Goal: Information Seeking & Learning: Check status

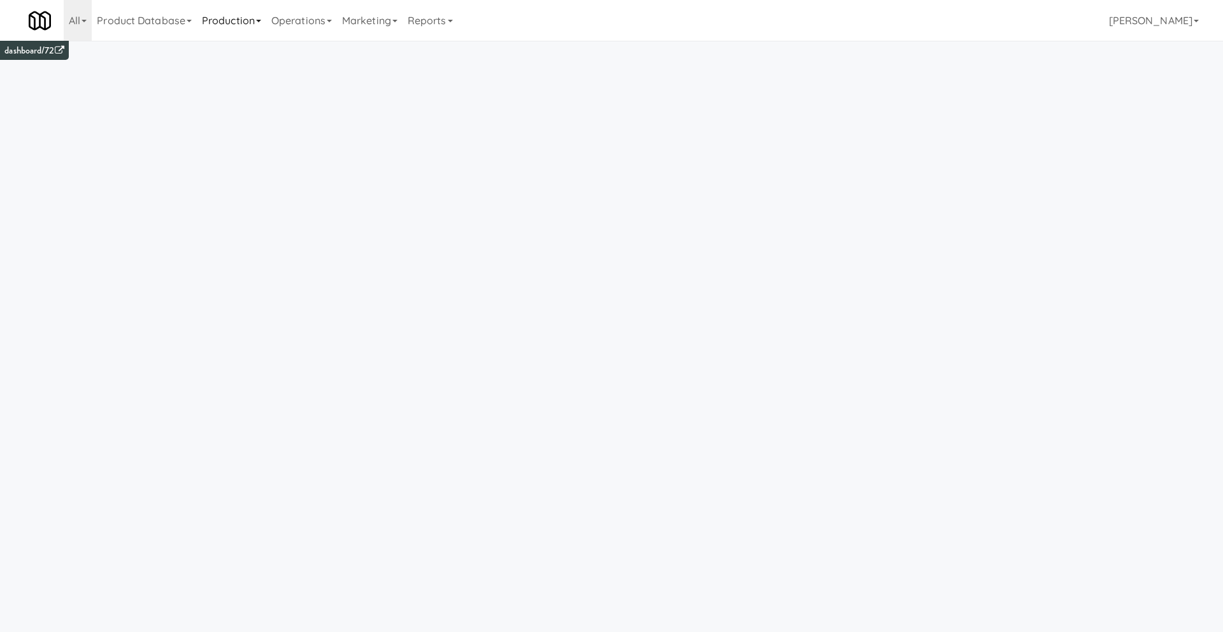
click at [246, 29] on link "Production" at bounding box center [231, 20] width 69 height 41
click at [361, 13] on link "Marketing" at bounding box center [370, 20] width 66 height 41
click at [322, 15] on link "Operations" at bounding box center [301, 20] width 71 height 41
click at [313, 258] on link "Vision Orders" at bounding box center [317, 264] width 102 height 23
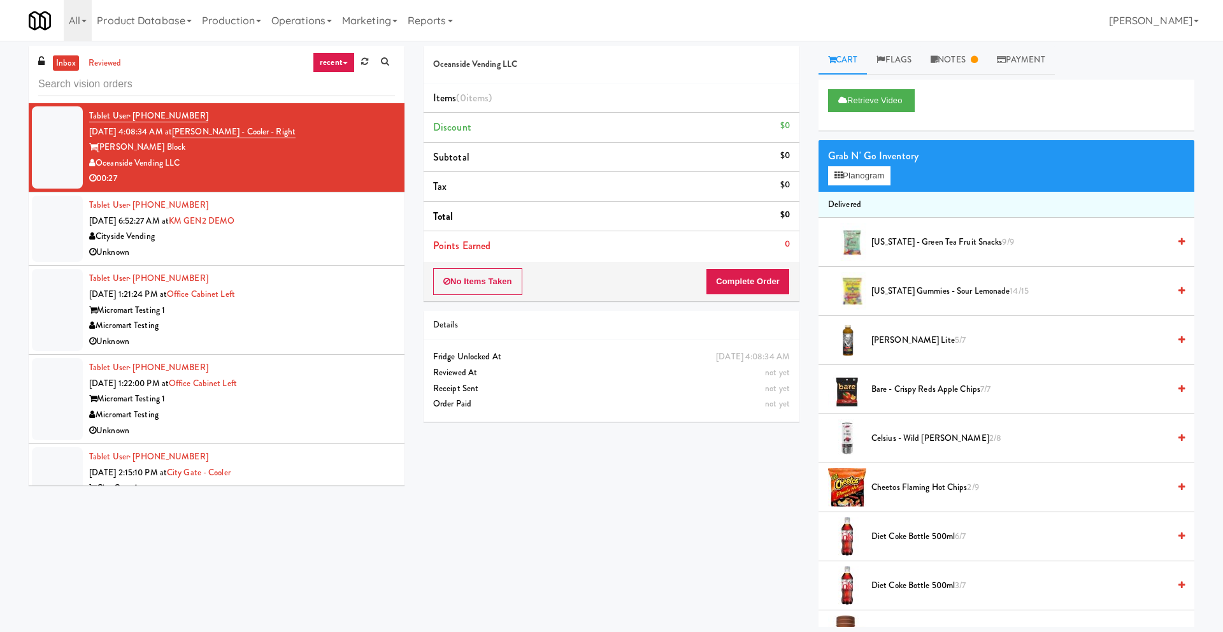
click at [284, 321] on div "Micromart Testing" at bounding box center [242, 326] width 306 height 16
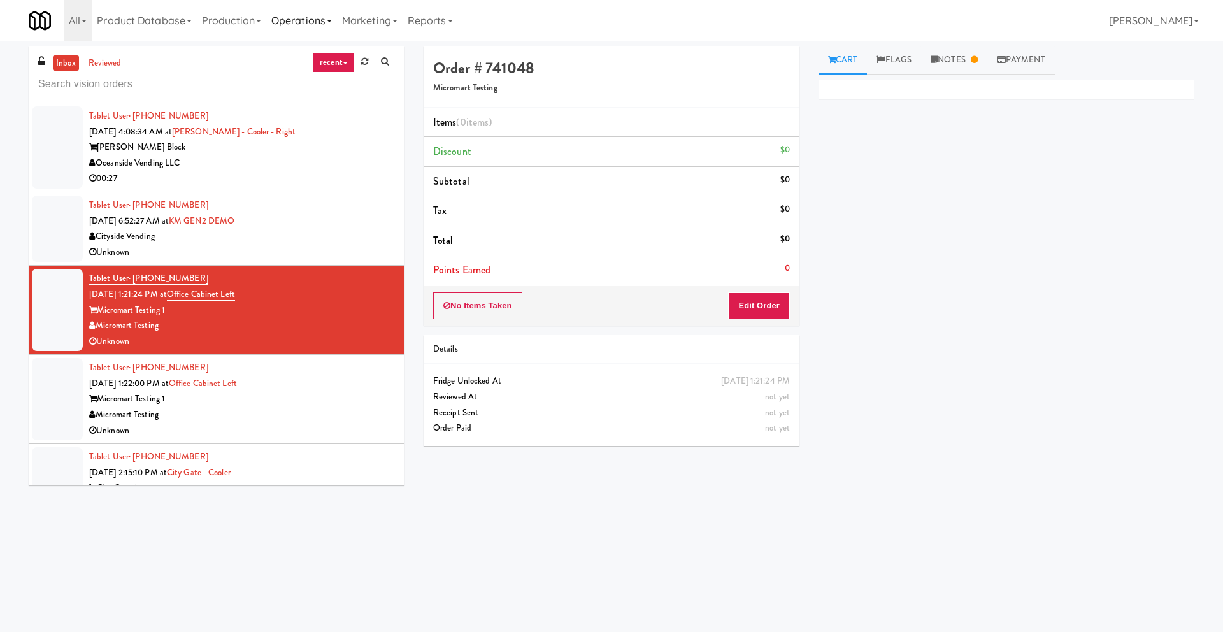
click at [308, 21] on link "Operations" at bounding box center [301, 20] width 71 height 41
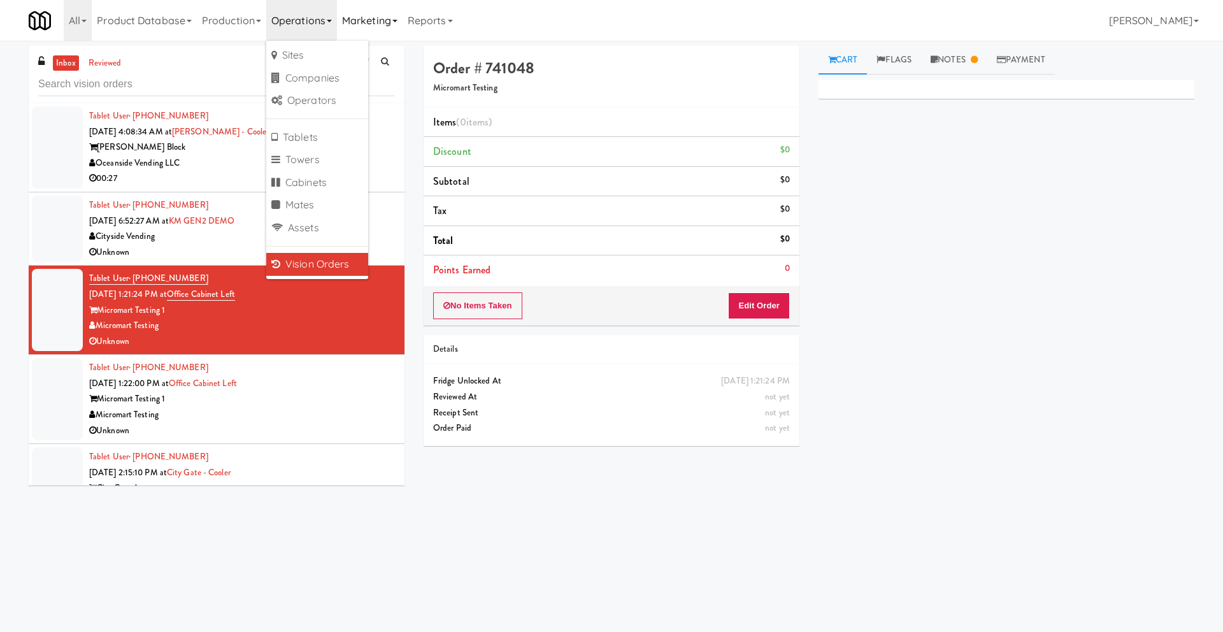
click at [365, 17] on link "Marketing" at bounding box center [370, 20] width 66 height 41
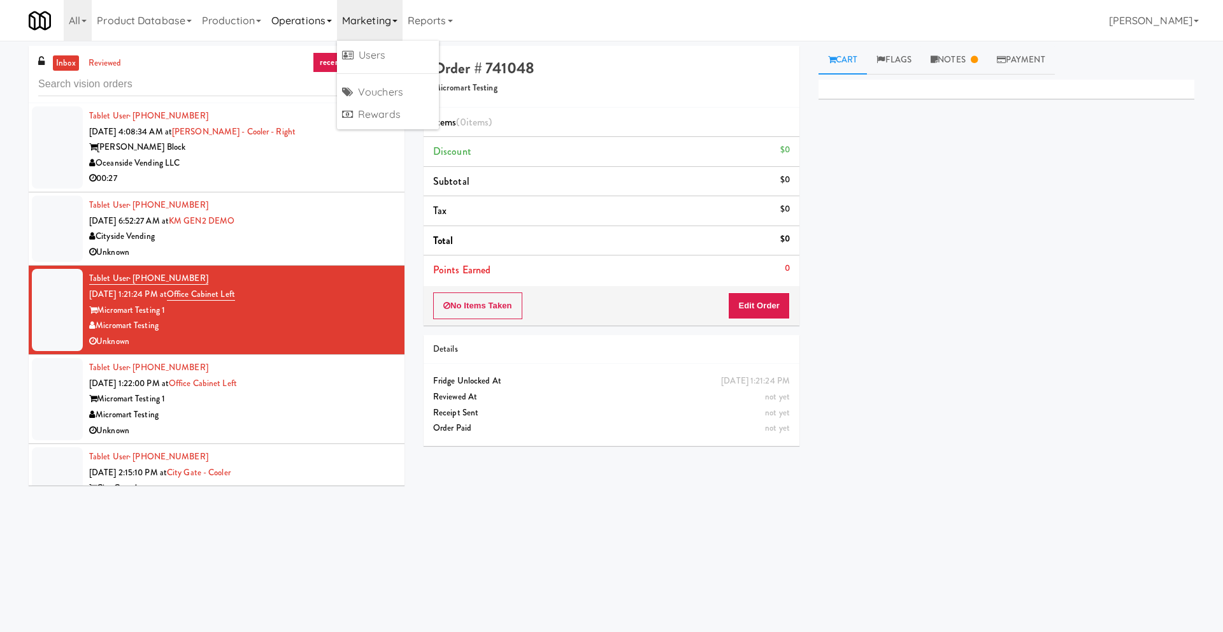
click at [337, 15] on link "Operations" at bounding box center [301, 20] width 71 height 41
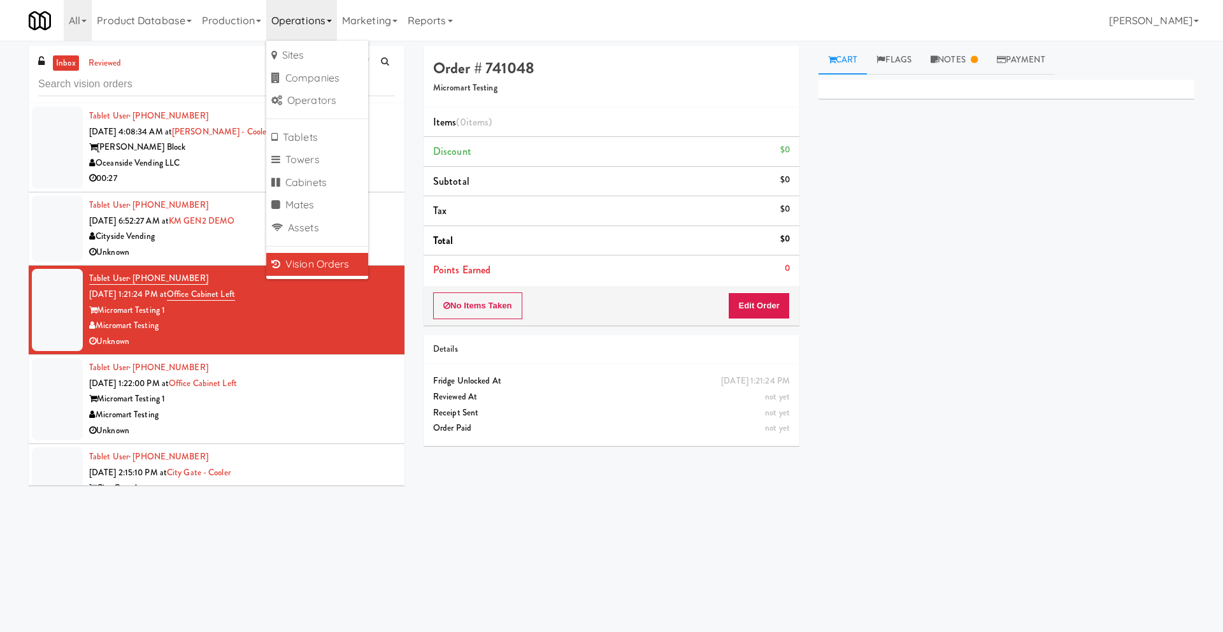
click at [271, 17] on link "Operations" at bounding box center [301, 20] width 71 height 41
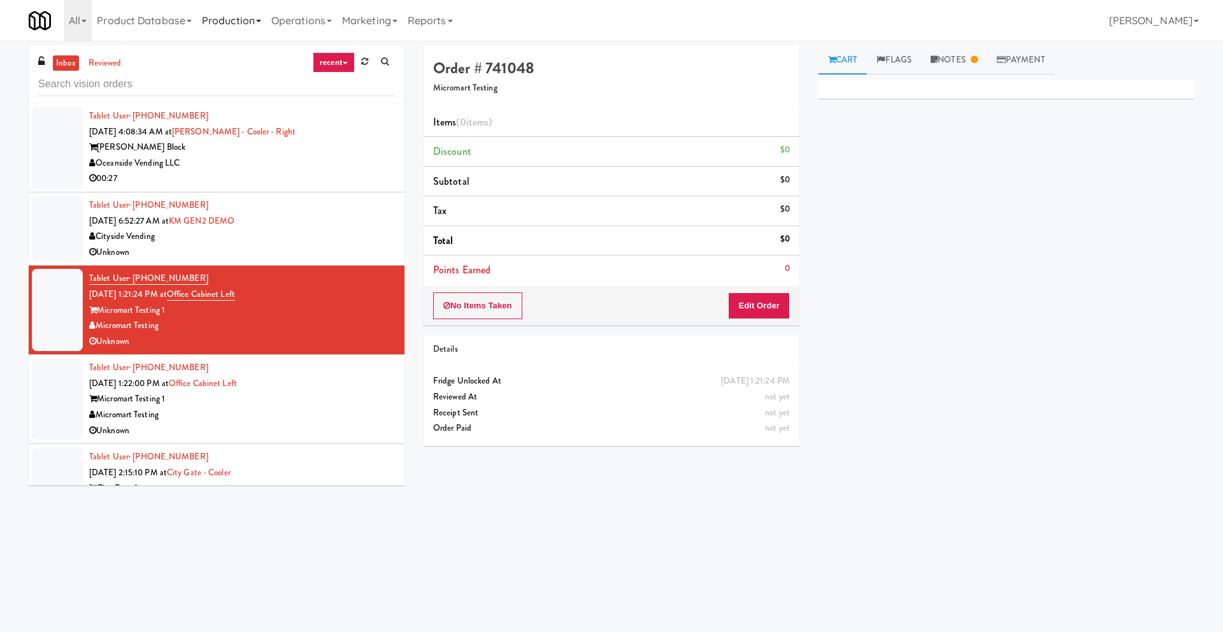
click at [253, 21] on link "Production" at bounding box center [231, 20] width 69 height 41
click at [171, 17] on link "Product Database" at bounding box center [144, 20] width 105 height 41
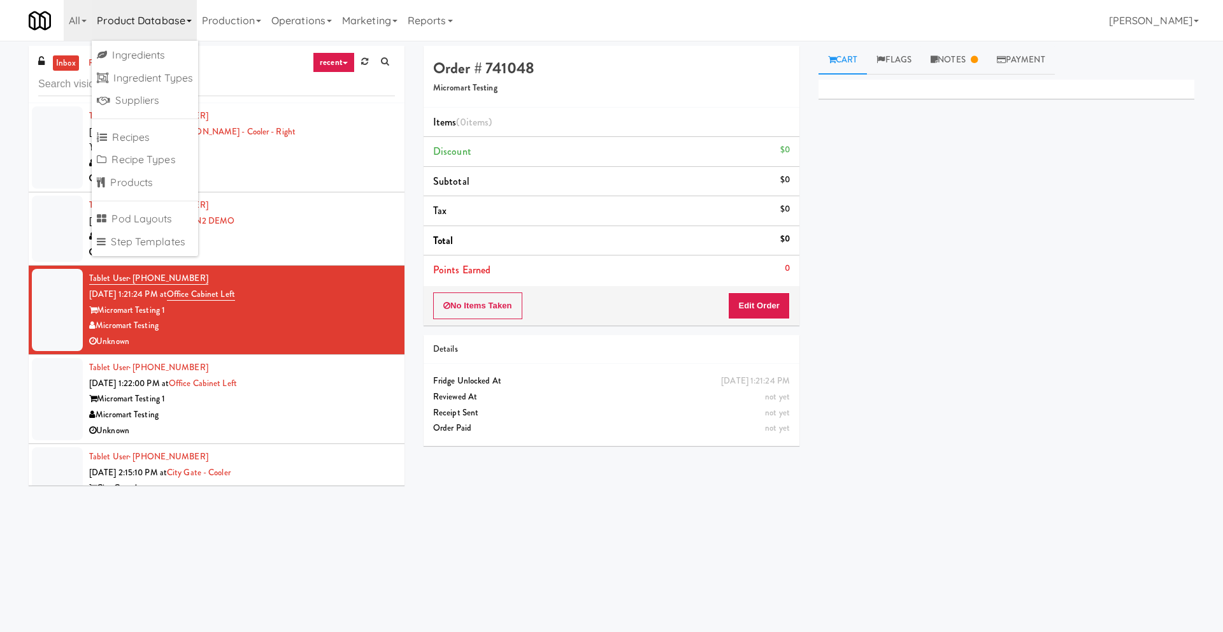
click at [333, 319] on div "Micromart Testing" at bounding box center [242, 326] width 306 height 16
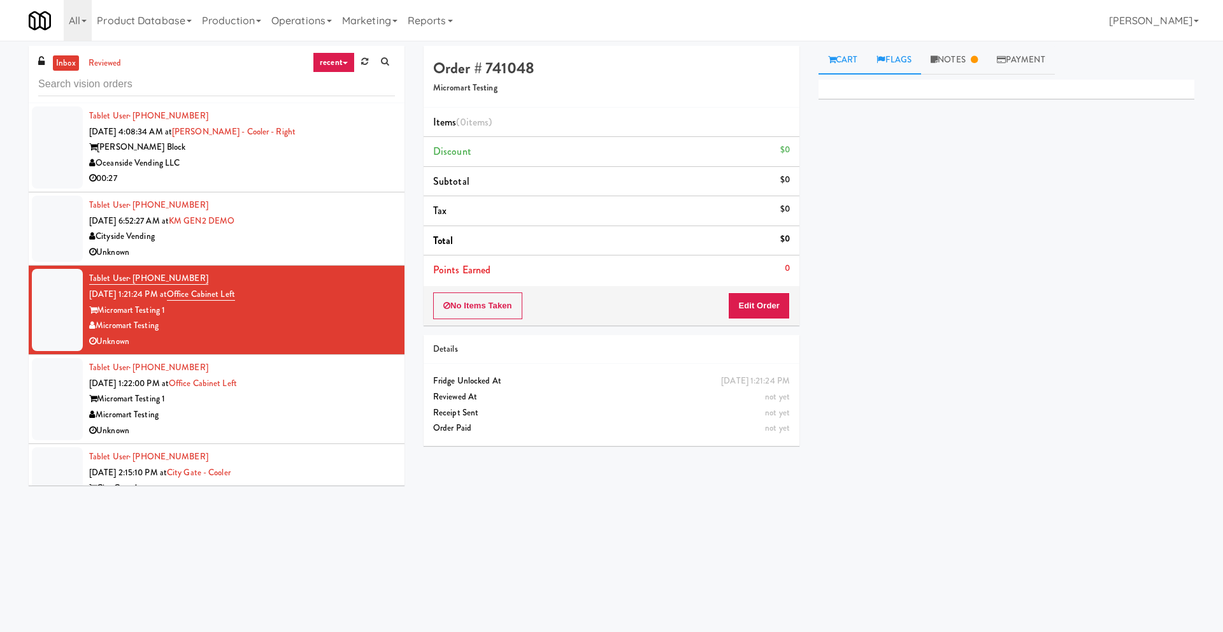
click at [921, 61] on link "Flags" at bounding box center [894, 60] width 54 height 29
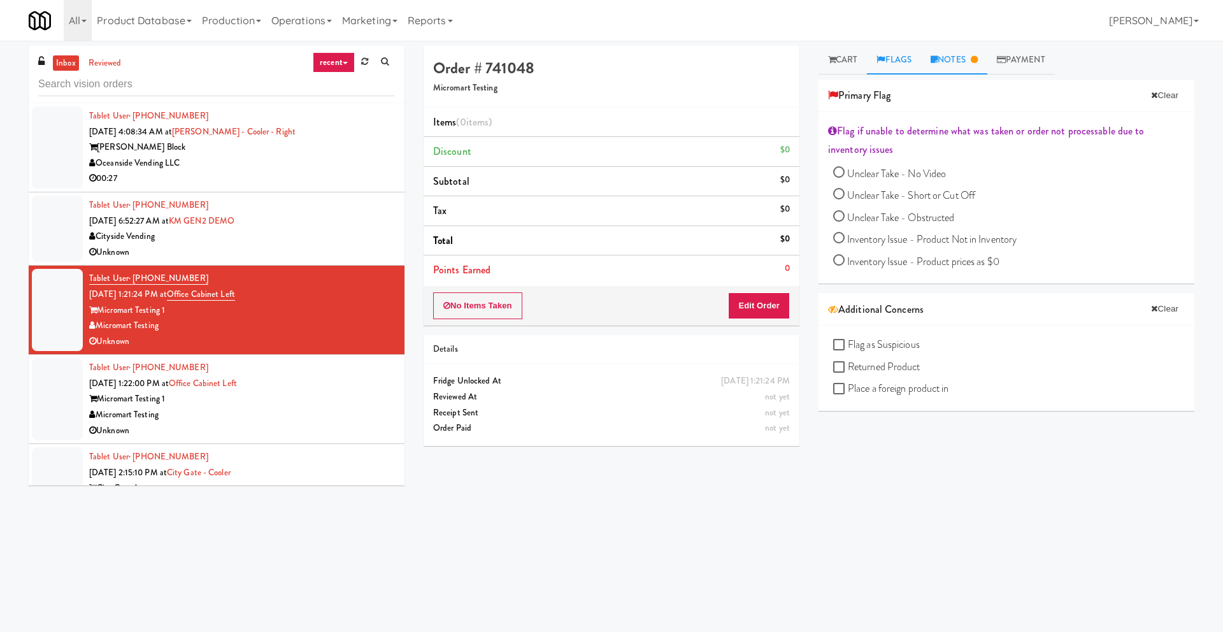
click at [957, 62] on link "Notes" at bounding box center [954, 60] width 66 height 29
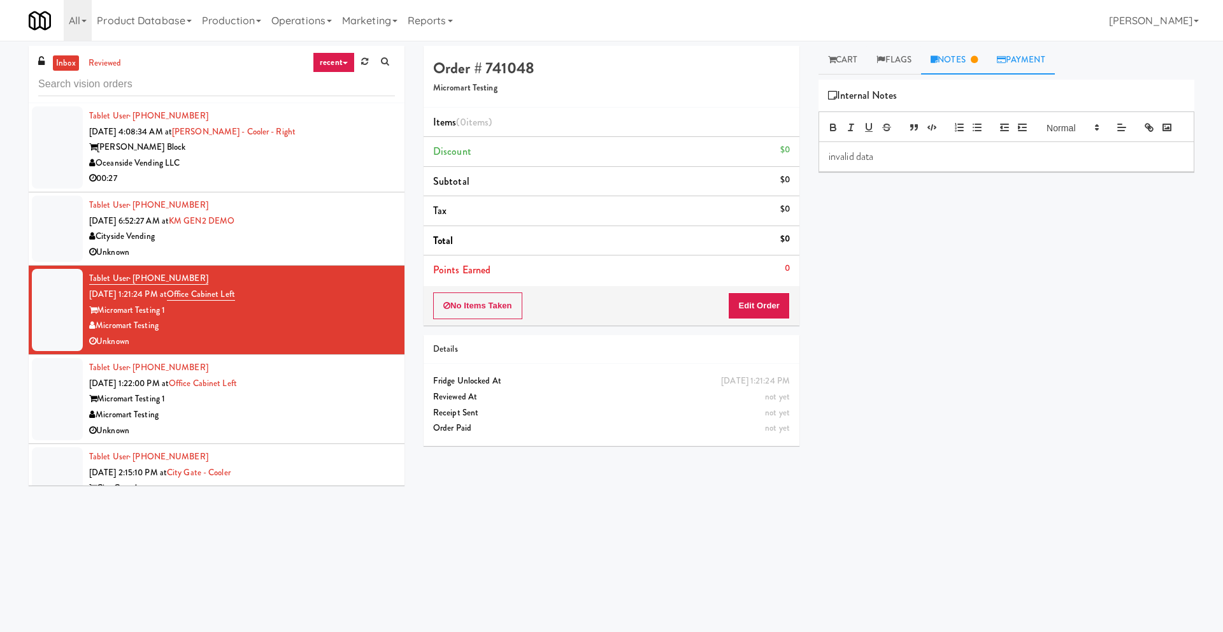
click at [1005, 60] on icon at bounding box center [1001, 59] width 9 height 8
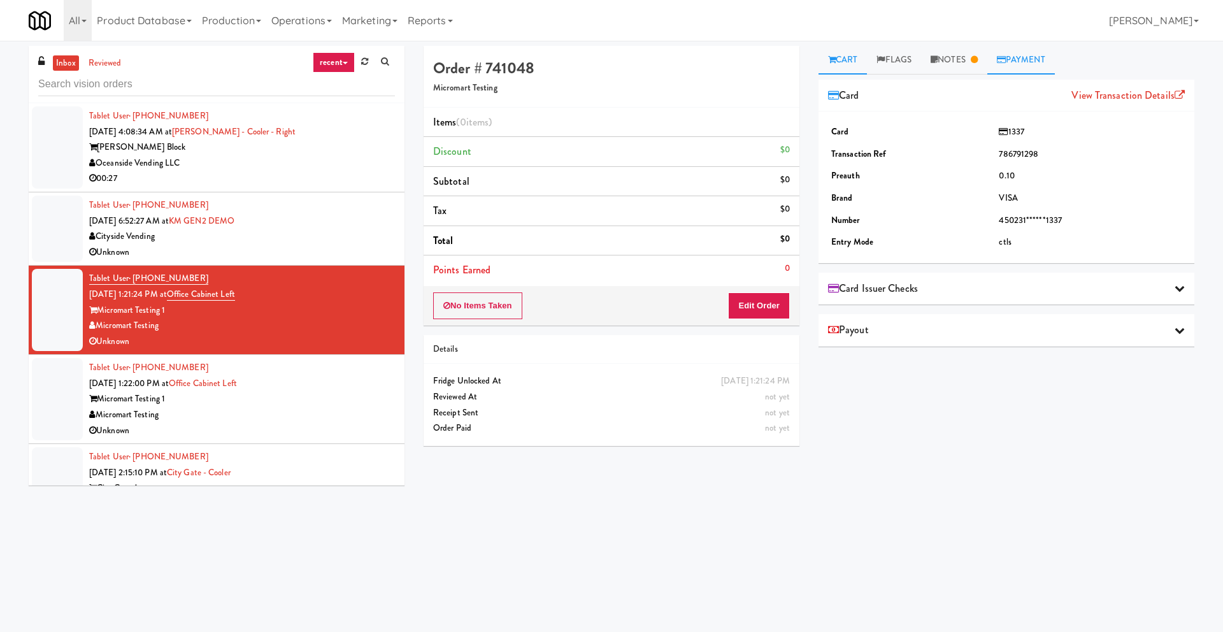
click at [853, 58] on link "Cart" at bounding box center [842, 60] width 49 height 29
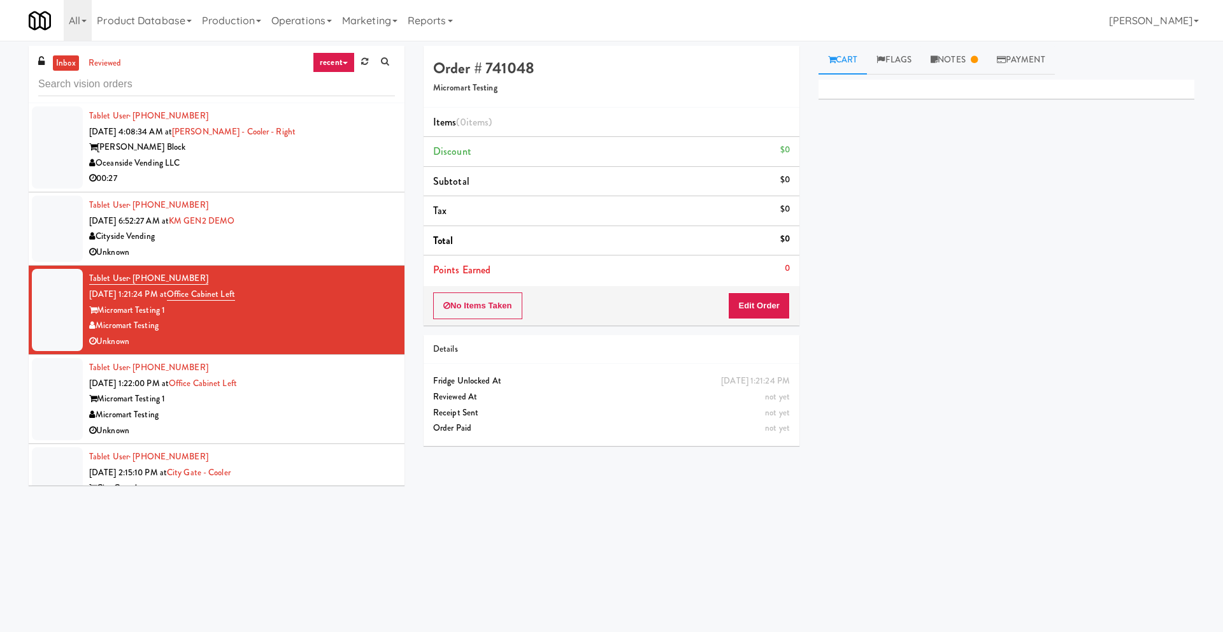
click at [259, 147] on div "[PERSON_NAME] Block" at bounding box center [242, 147] width 306 height 16
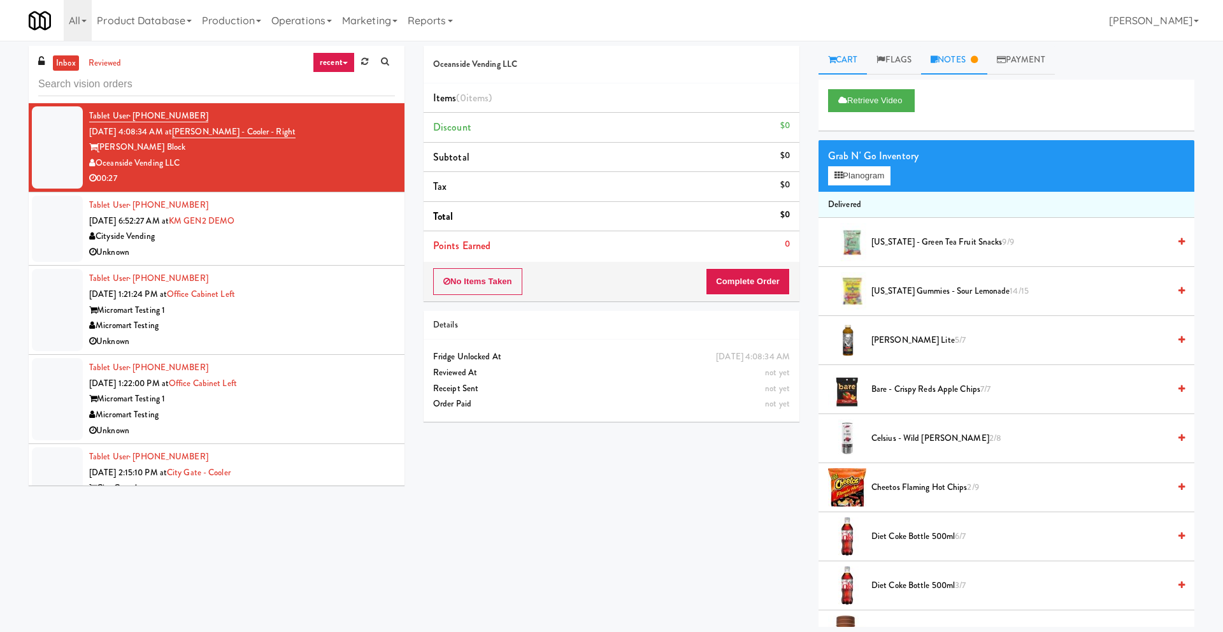
click at [930, 52] on link "Notes" at bounding box center [954, 60] width 66 height 29
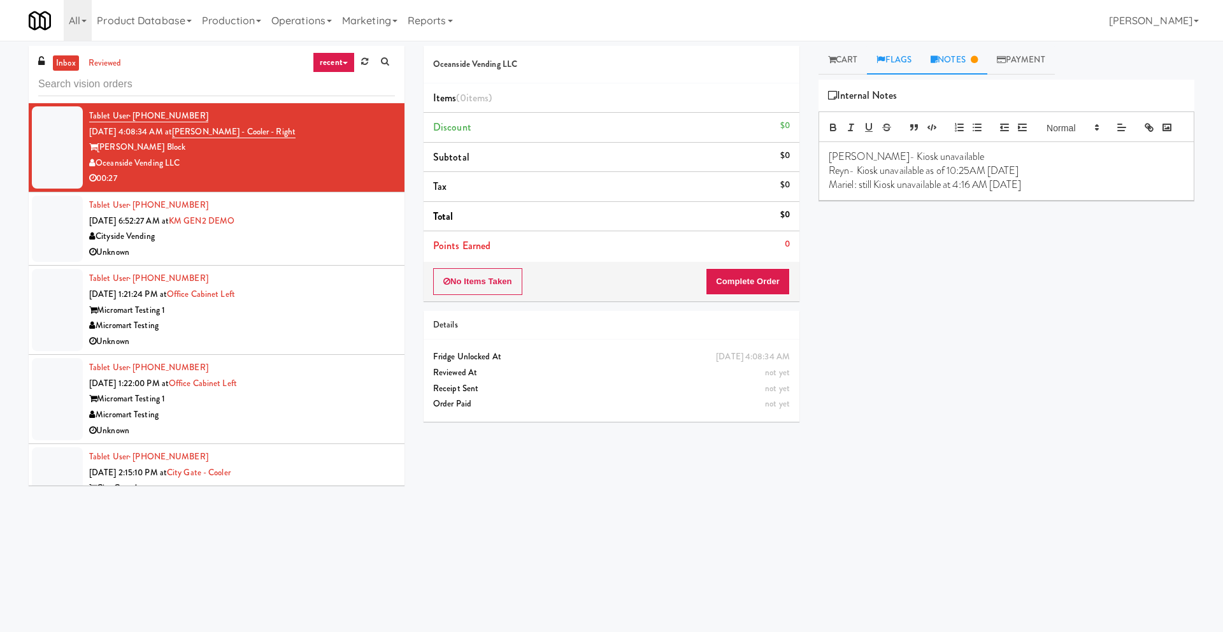
click at [897, 53] on link "Flags" at bounding box center [894, 60] width 54 height 29
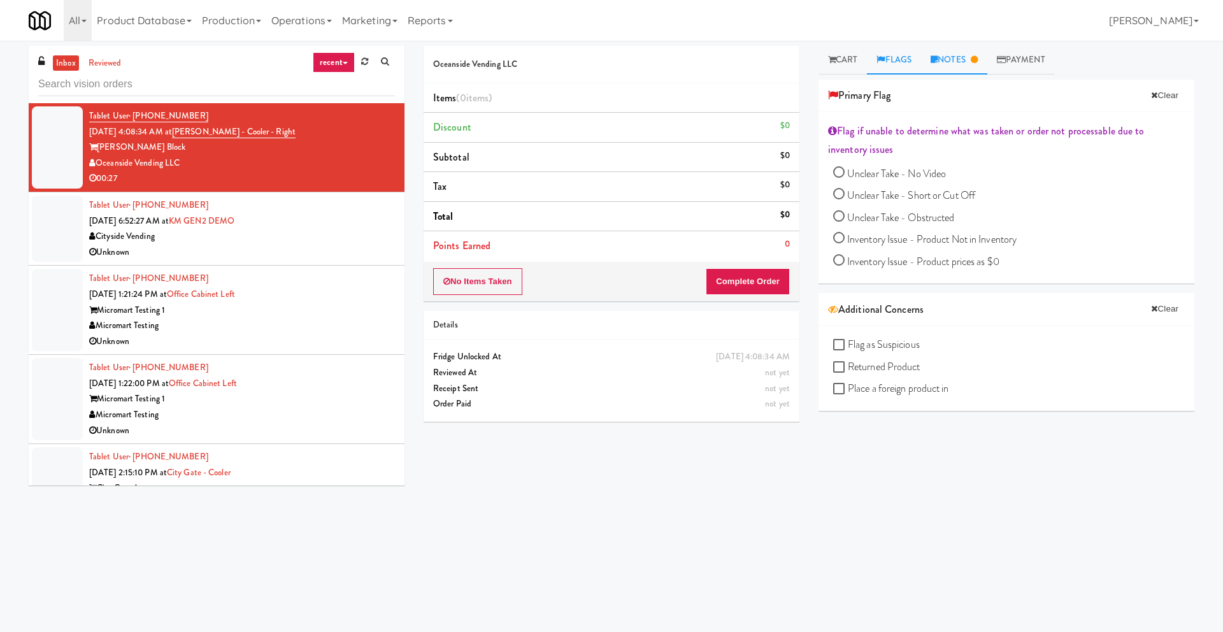
click at [947, 66] on link "Notes" at bounding box center [954, 60] width 66 height 29
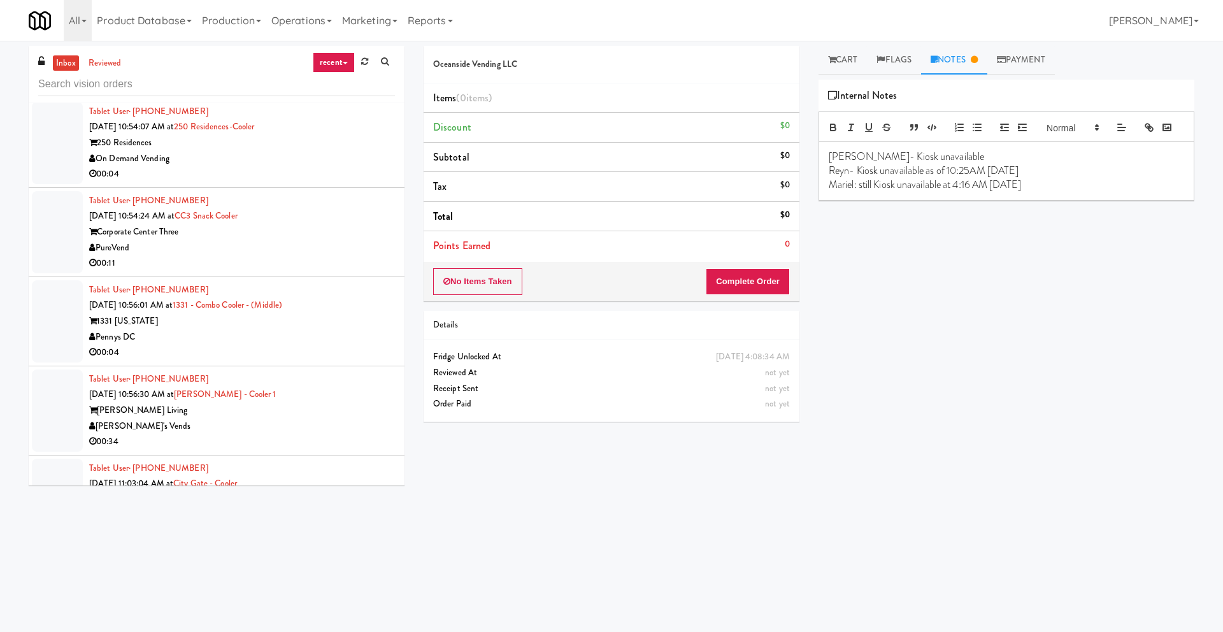
scroll to position [2083, 0]
click at [194, 292] on div "Tablet User · (202) 892-0932 [DATE] 10:56:01 AM at 1331 - Combo Cooler - (Middl…" at bounding box center [242, 319] width 306 height 78
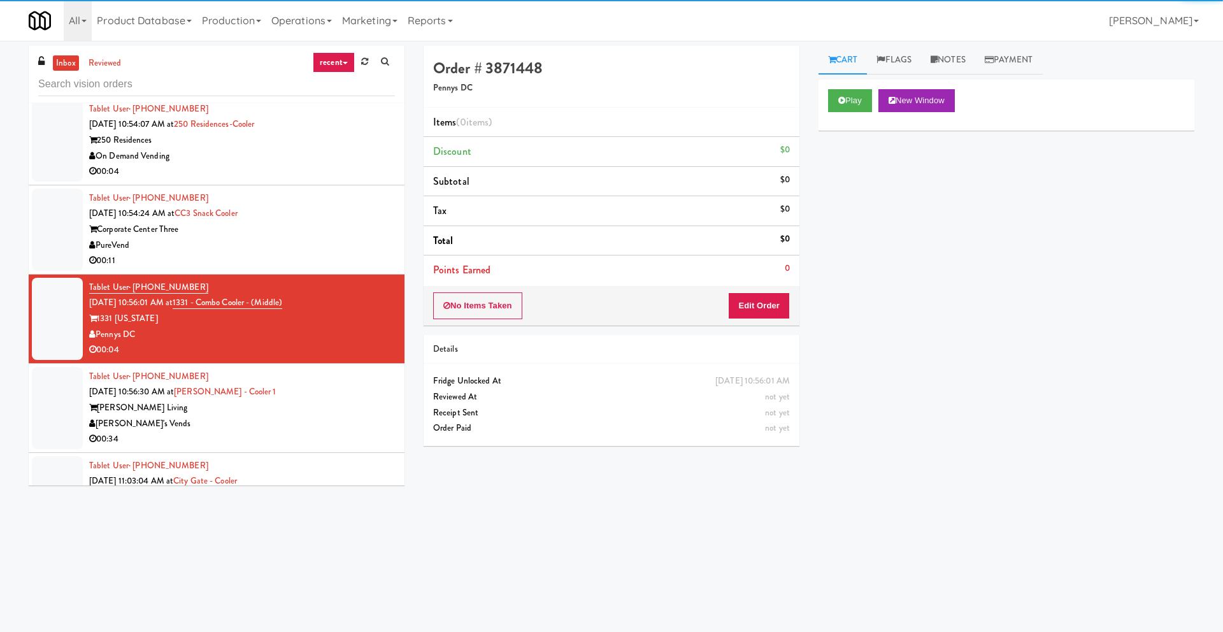
click at [264, 211] on div "Tablet User · (239) 250-2199 [DATE] 10:54:24 AM at CC3 Snack Cooler Corporate C…" at bounding box center [242, 229] width 306 height 78
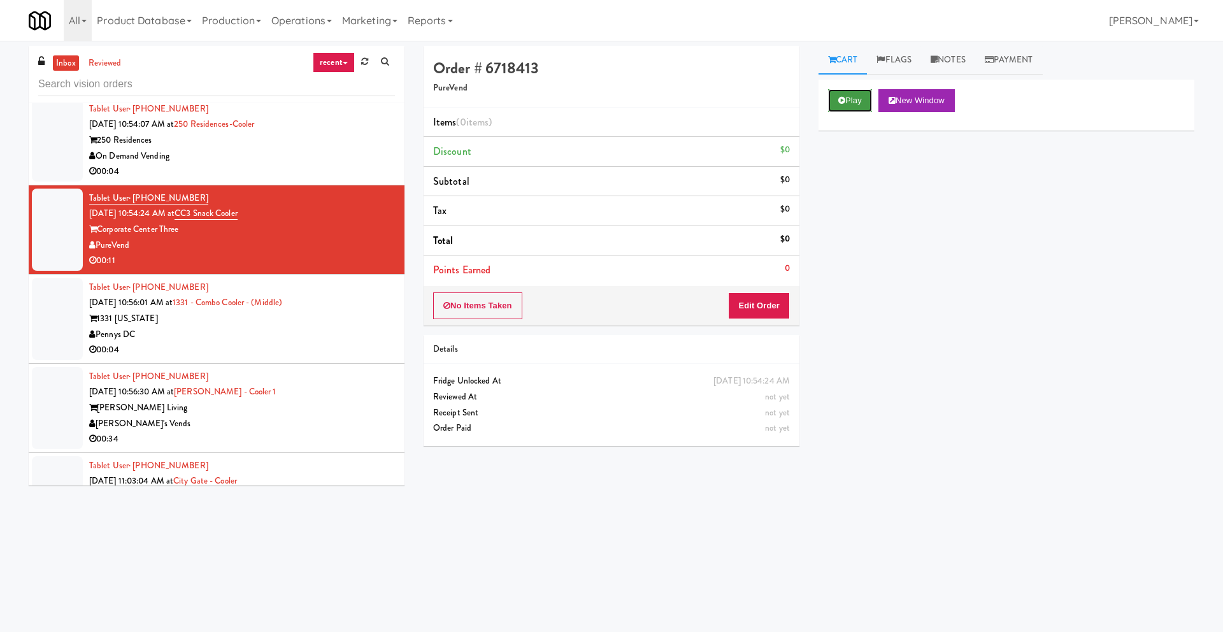
click at [871, 104] on button "Play" at bounding box center [850, 100] width 44 height 23
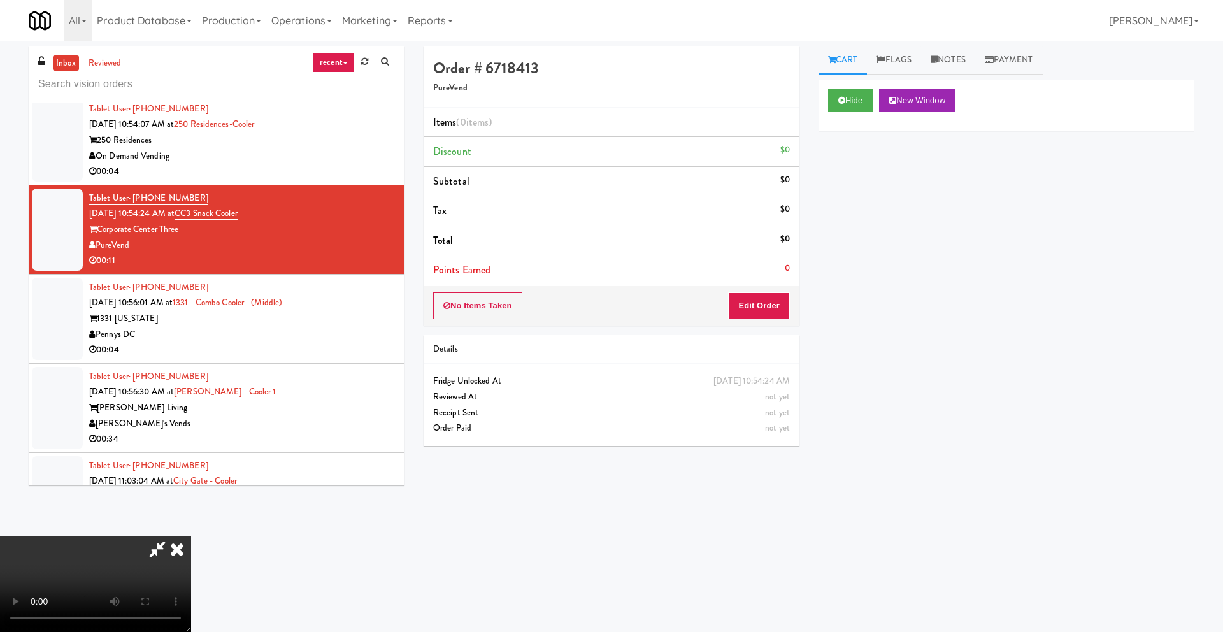
click at [172, 536] on icon at bounding box center [157, 548] width 29 height 25
click at [191, 536] on icon at bounding box center [177, 548] width 28 height 25
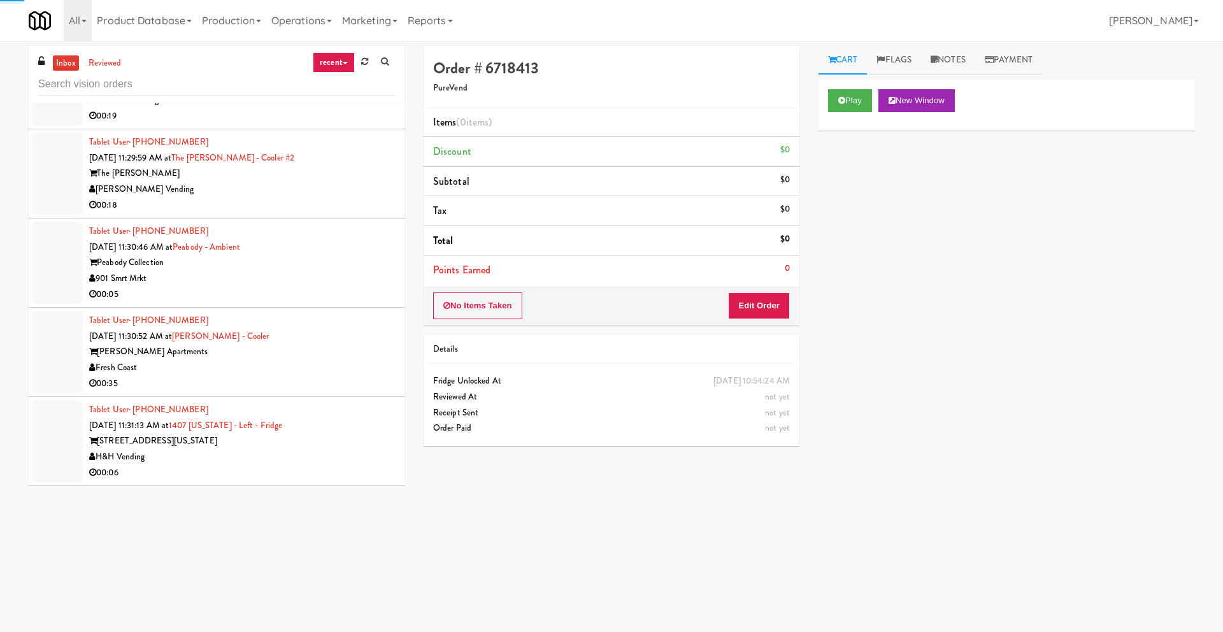
scroll to position [7, 0]
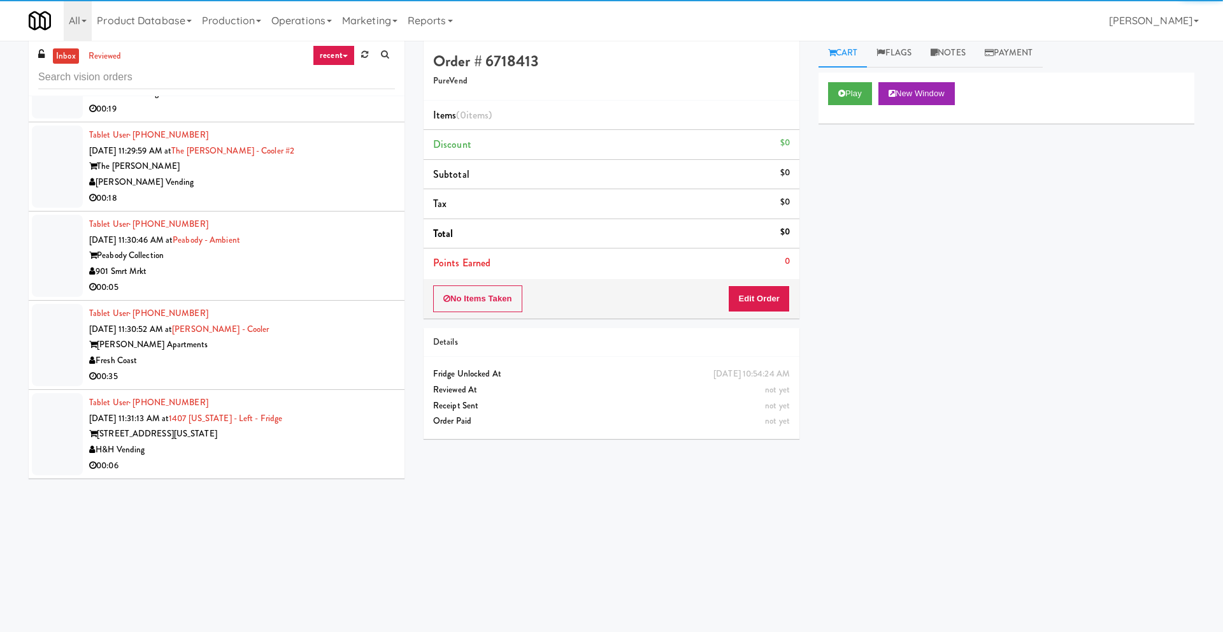
click at [224, 292] on div "00:05" at bounding box center [242, 288] width 306 height 16
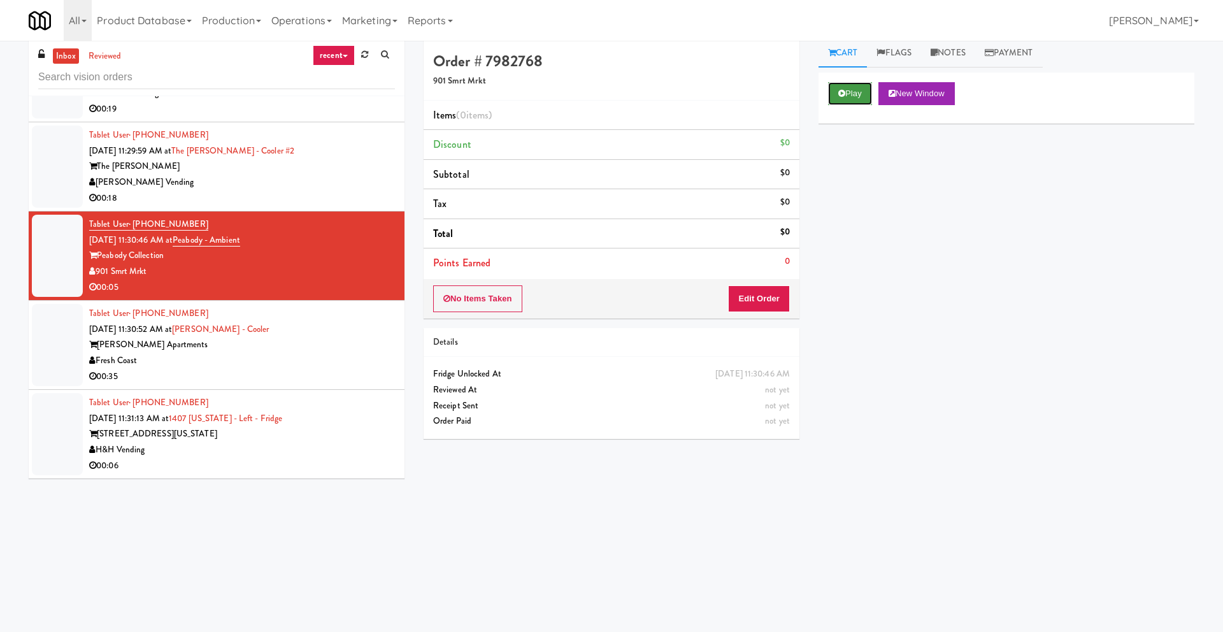
click at [851, 99] on button "Play" at bounding box center [850, 93] width 44 height 23
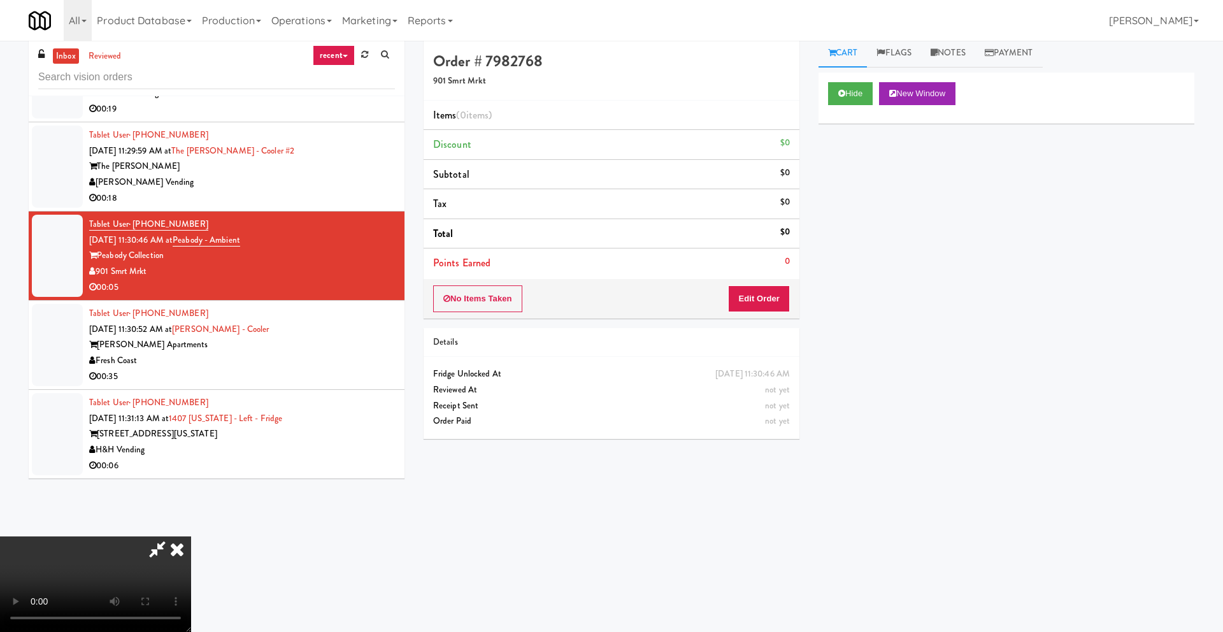
click at [191, 536] on icon at bounding box center [177, 548] width 28 height 25
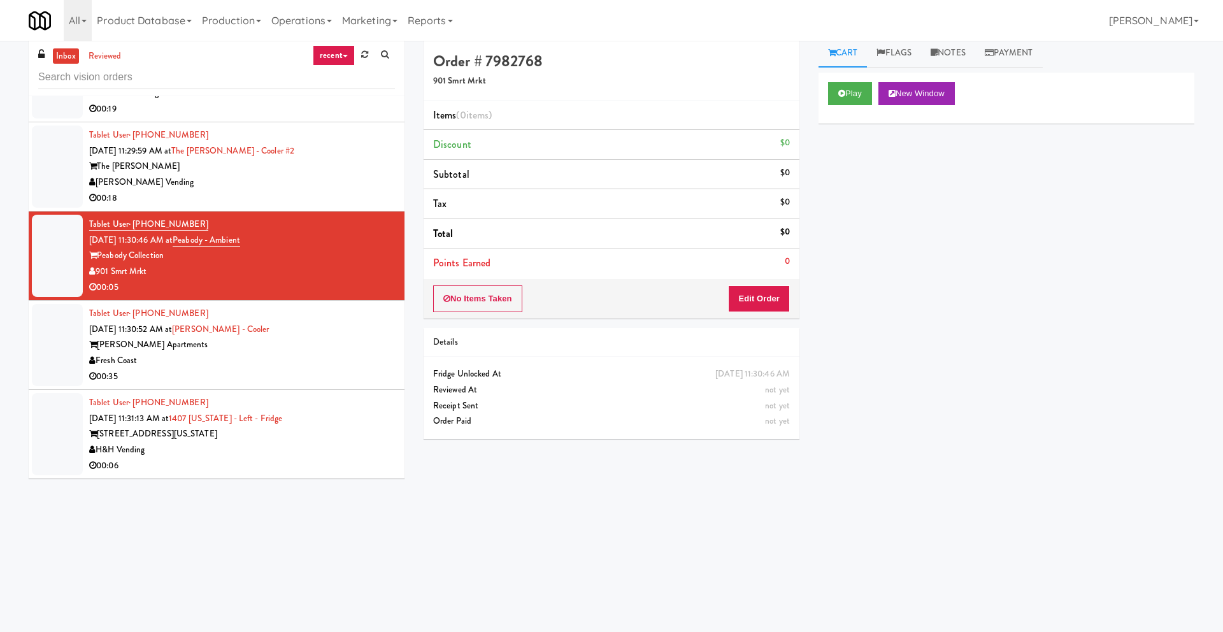
click at [322, 396] on div "Tablet User · (704) 280-3973 [DATE] 11:31:13 AM at 1407 [US_STATE] - Left - Fri…" at bounding box center [242, 434] width 306 height 78
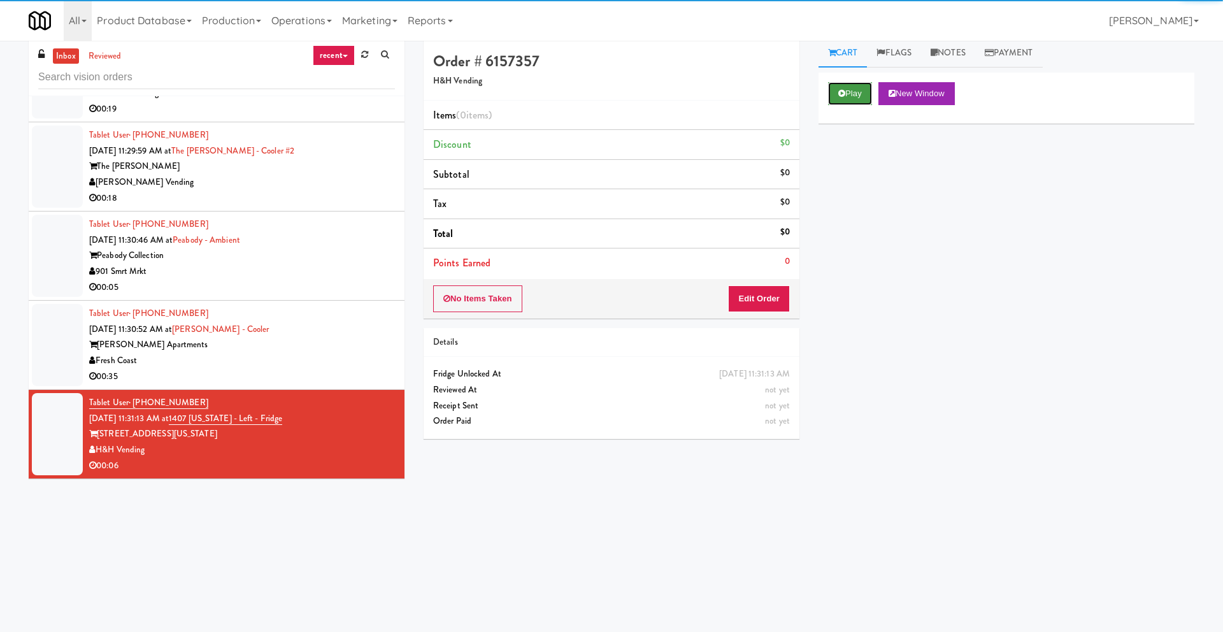
click at [837, 84] on button "Play" at bounding box center [850, 93] width 44 height 23
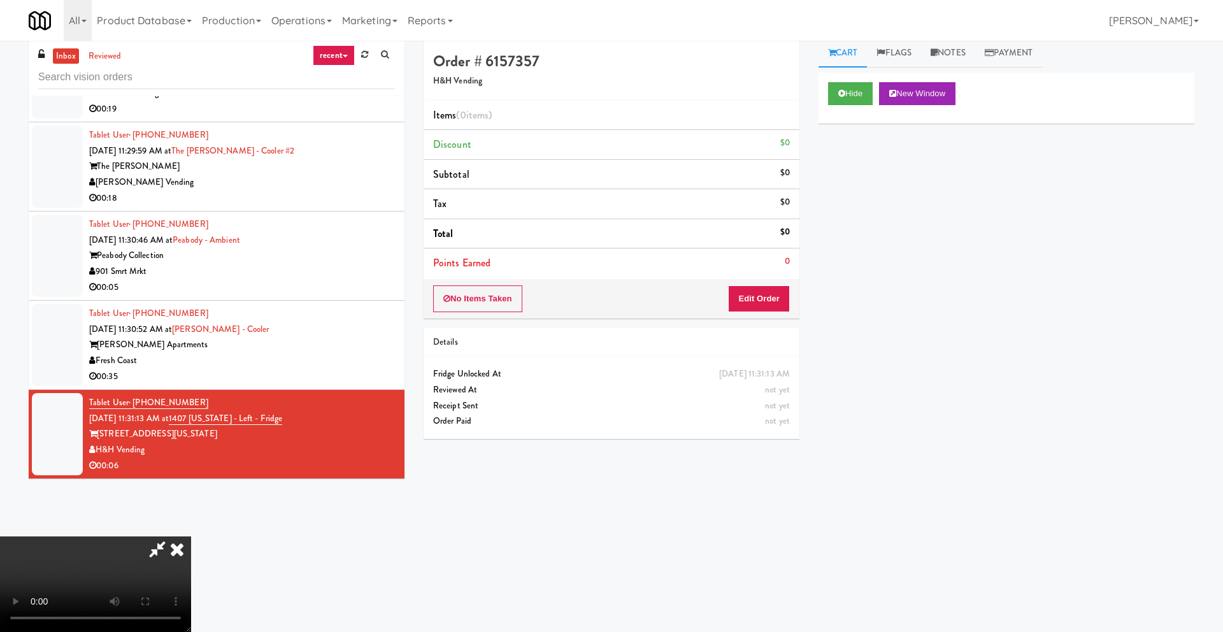
click at [191, 536] on icon at bounding box center [177, 548] width 28 height 25
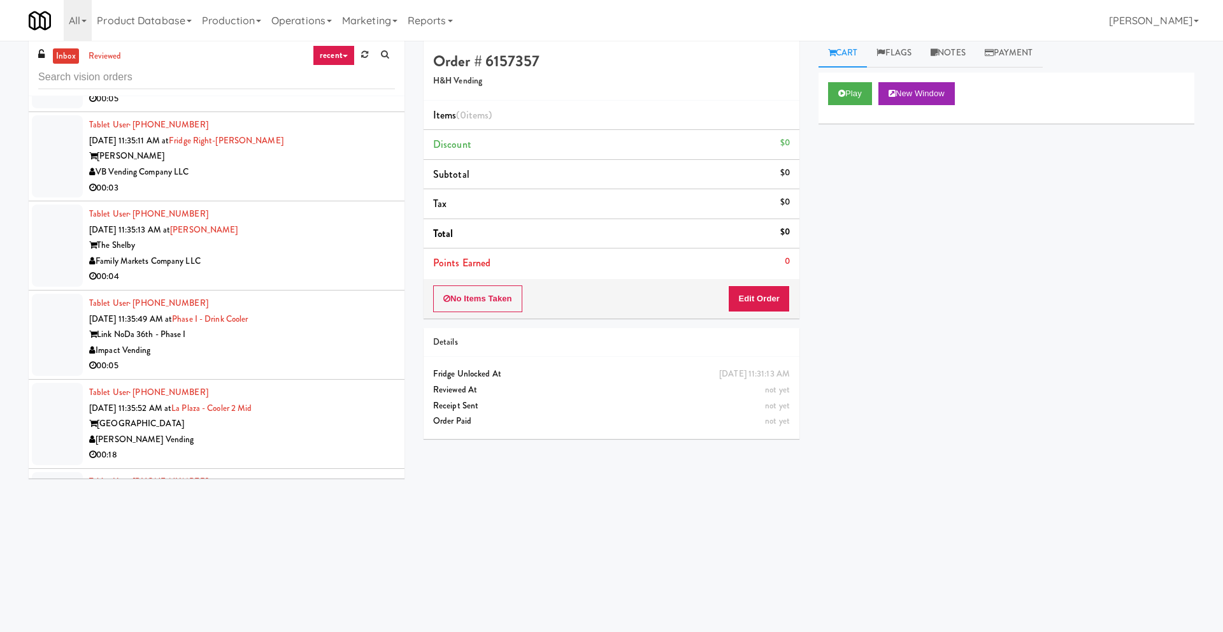
scroll to position [3582, 0]
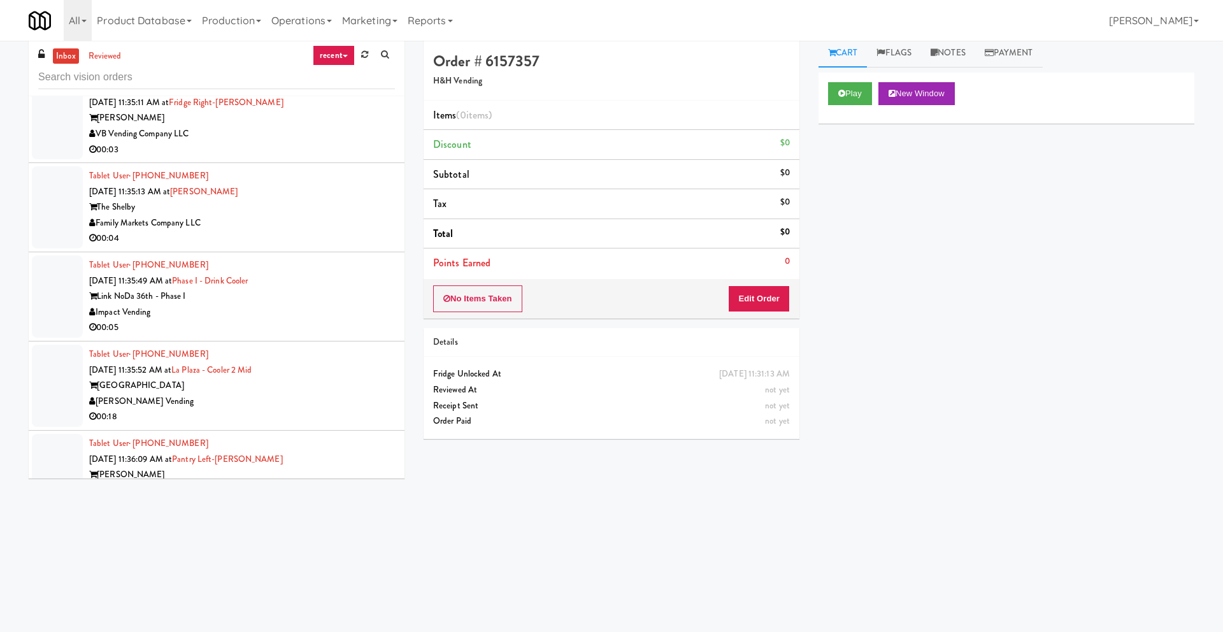
click at [326, 329] on div "00:05" at bounding box center [242, 328] width 306 height 16
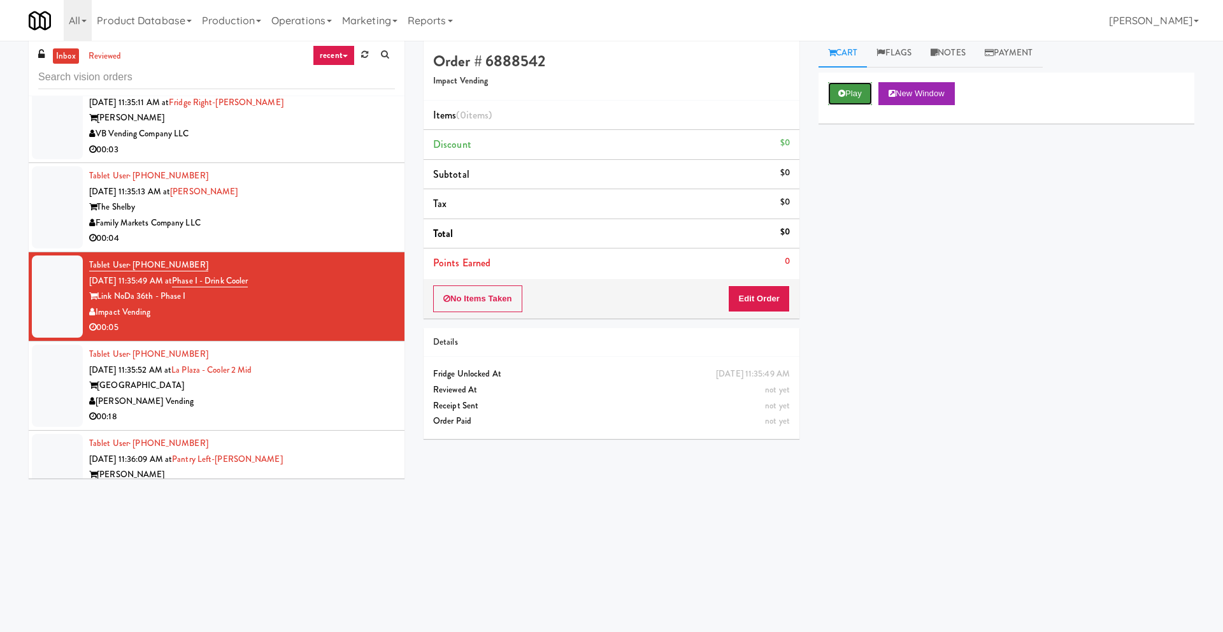
click at [837, 98] on button "Play" at bounding box center [850, 93] width 44 height 23
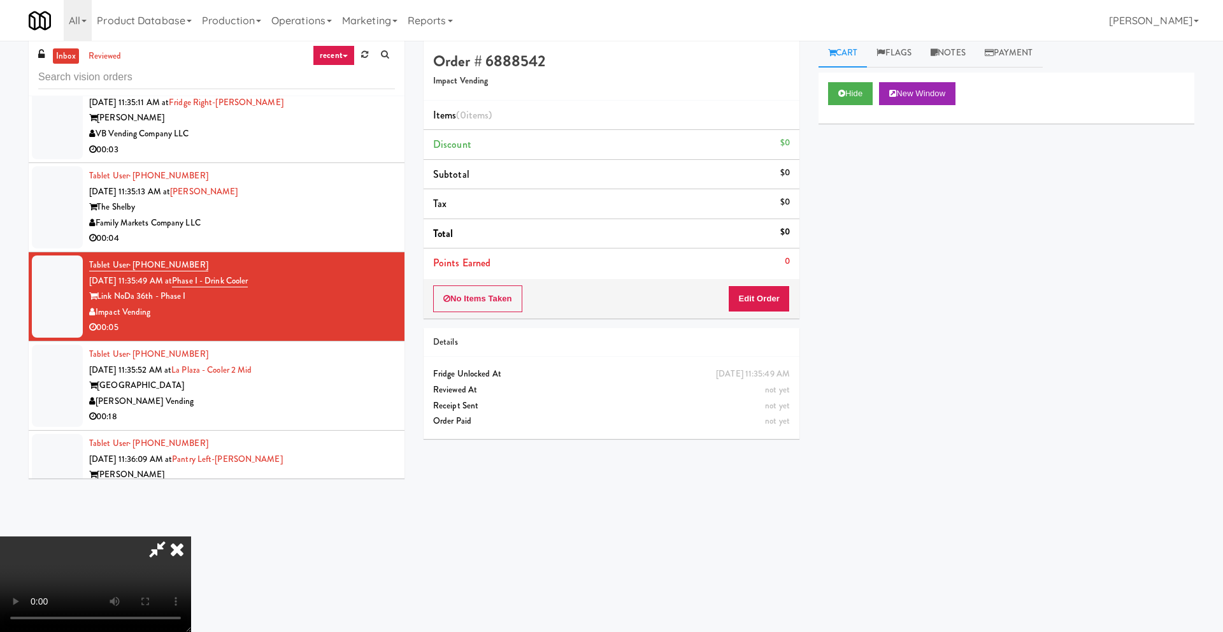
click at [191, 536] on icon at bounding box center [177, 548] width 28 height 25
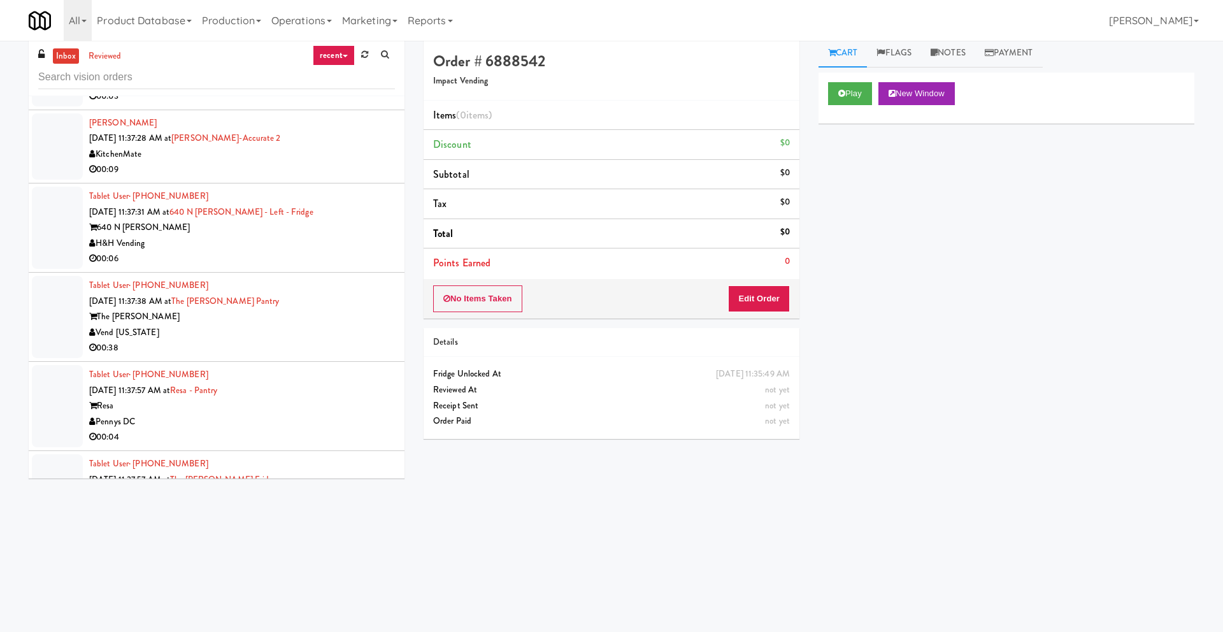
scroll to position [4468, 0]
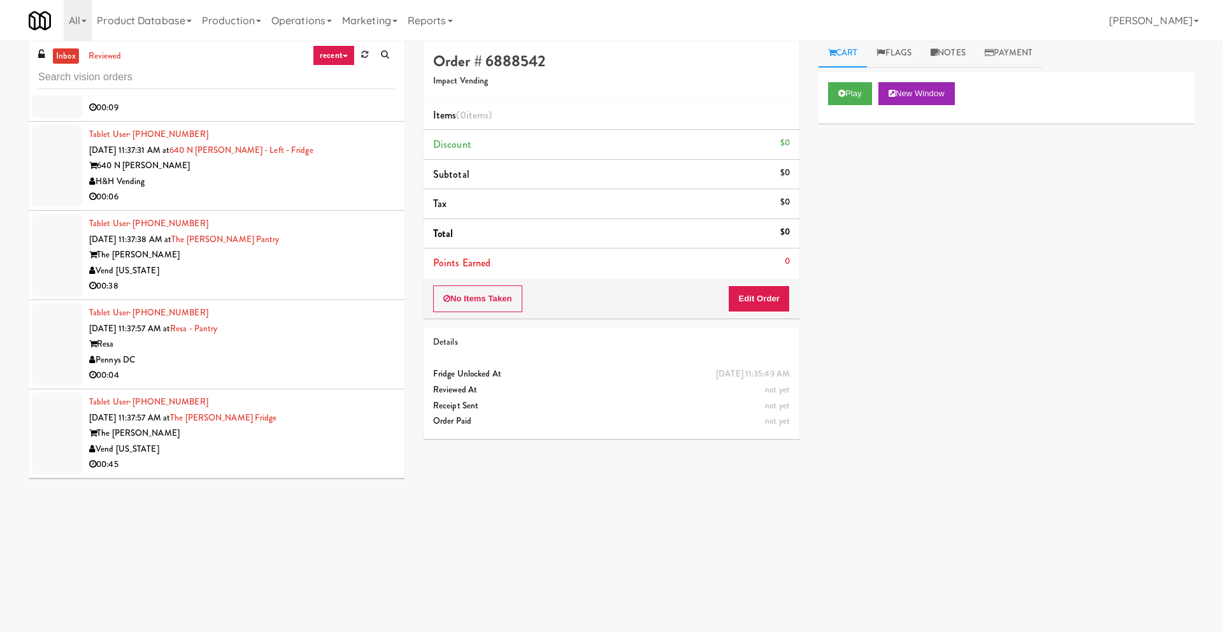
click at [290, 358] on div "Pennys DC" at bounding box center [242, 360] width 306 height 16
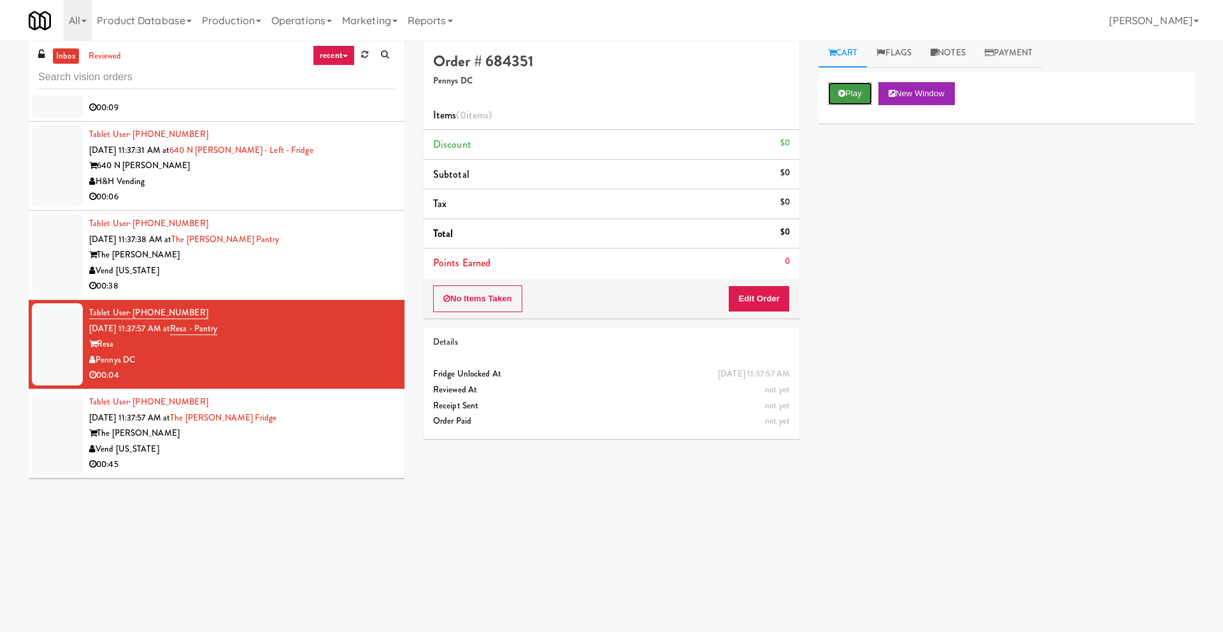
click at [855, 95] on button "Play" at bounding box center [850, 93] width 44 height 23
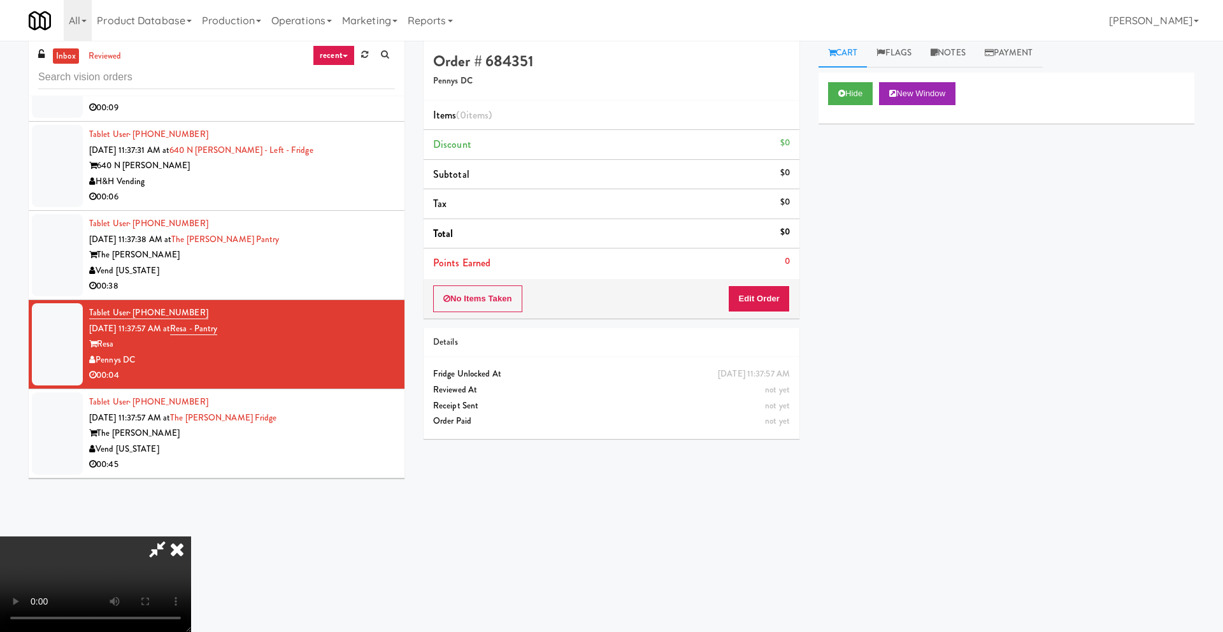
click at [191, 536] on icon at bounding box center [177, 548] width 28 height 25
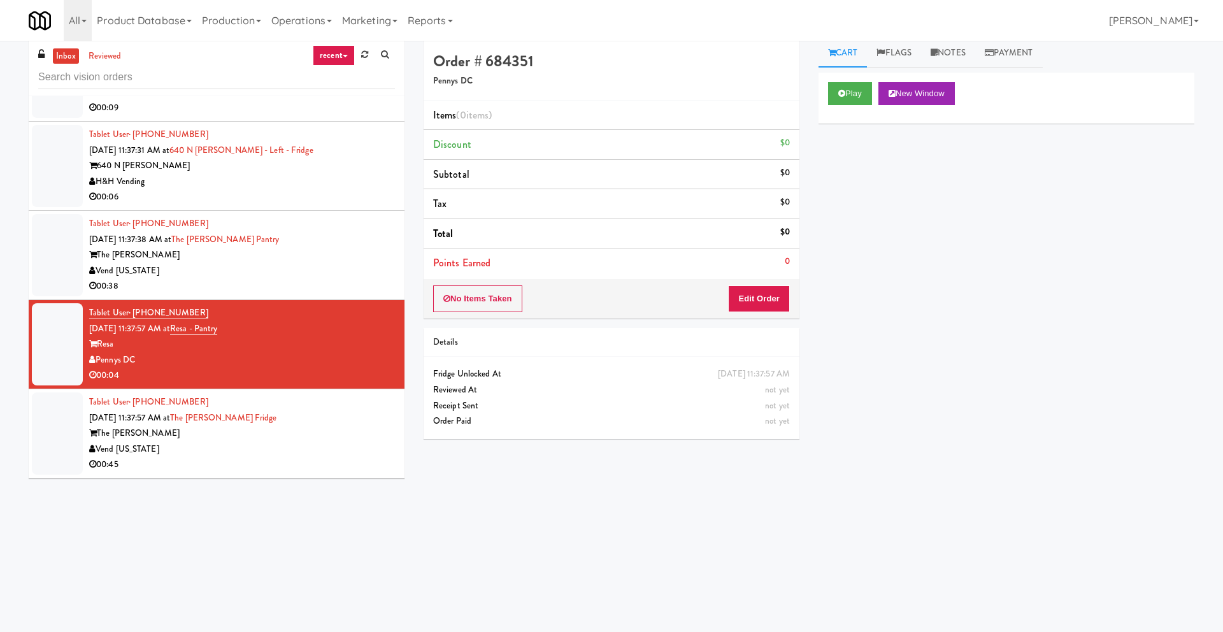
click at [234, 436] on div "The [PERSON_NAME]" at bounding box center [242, 433] width 306 height 16
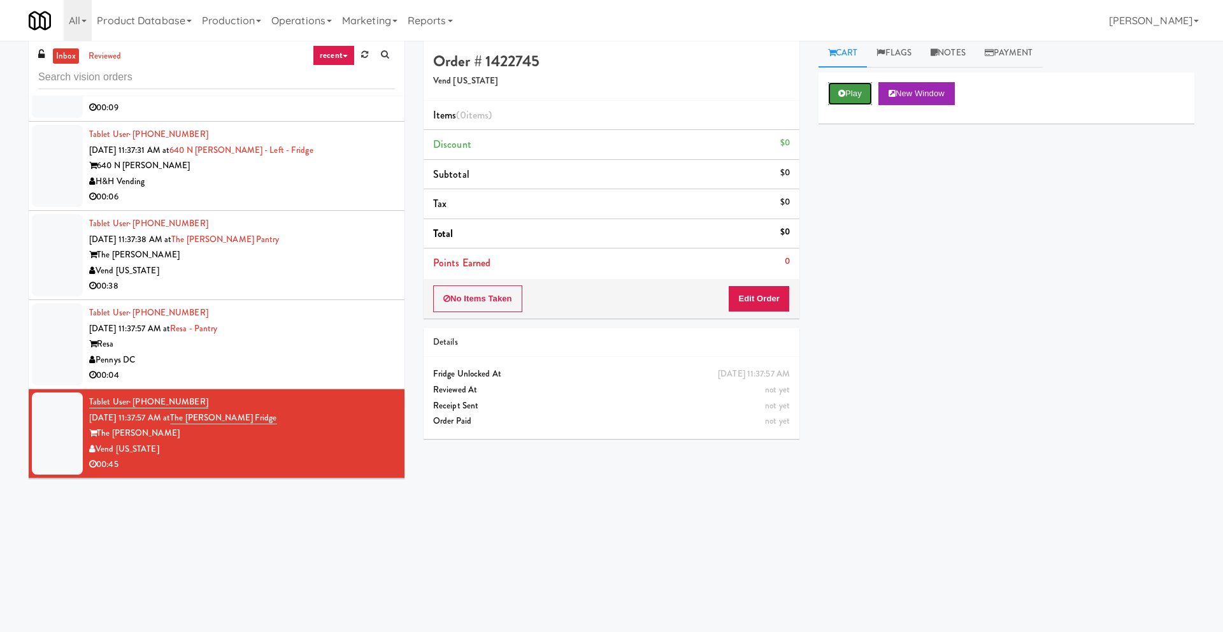
click at [852, 94] on button "Play" at bounding box center [850, 93] width 44 height 23
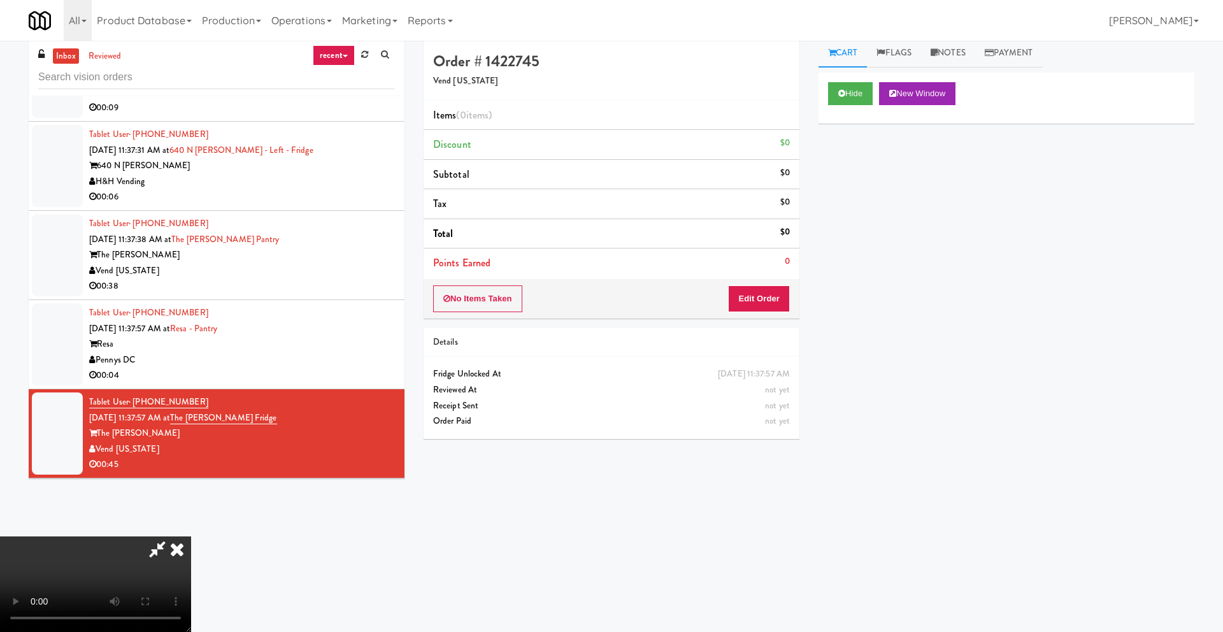
click at [191, 536] on icon at bounding box center [177, 548] width 28 height 25
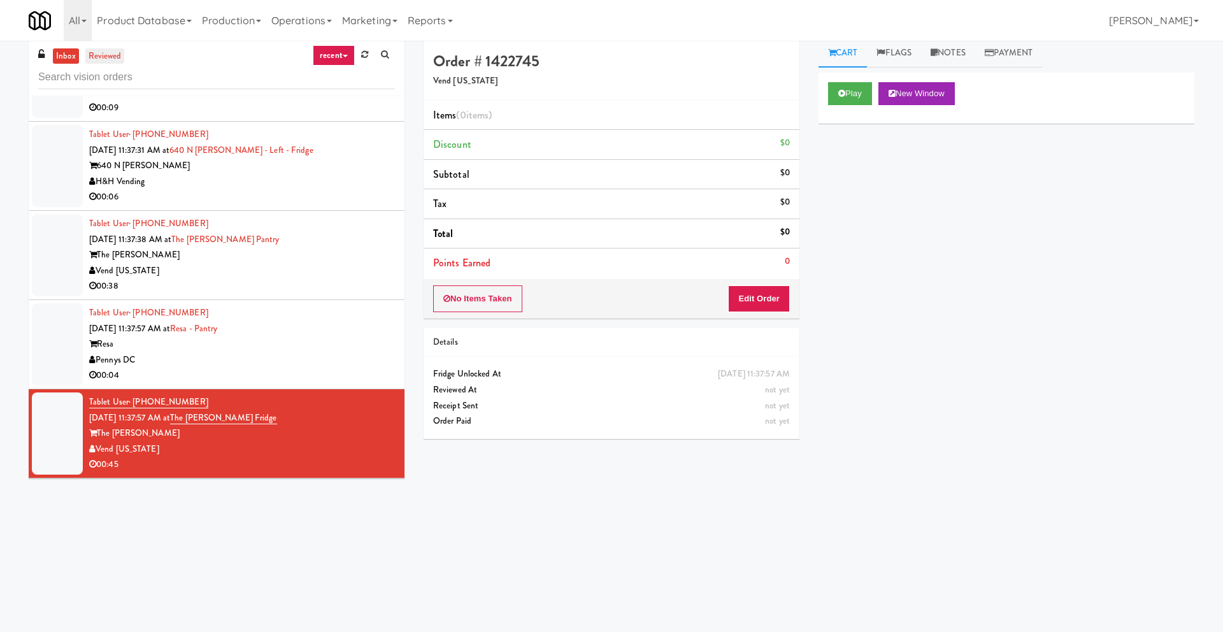
click at [90, 57] on link "reviewed" at bounding box center [104, 56] width 39 height 16
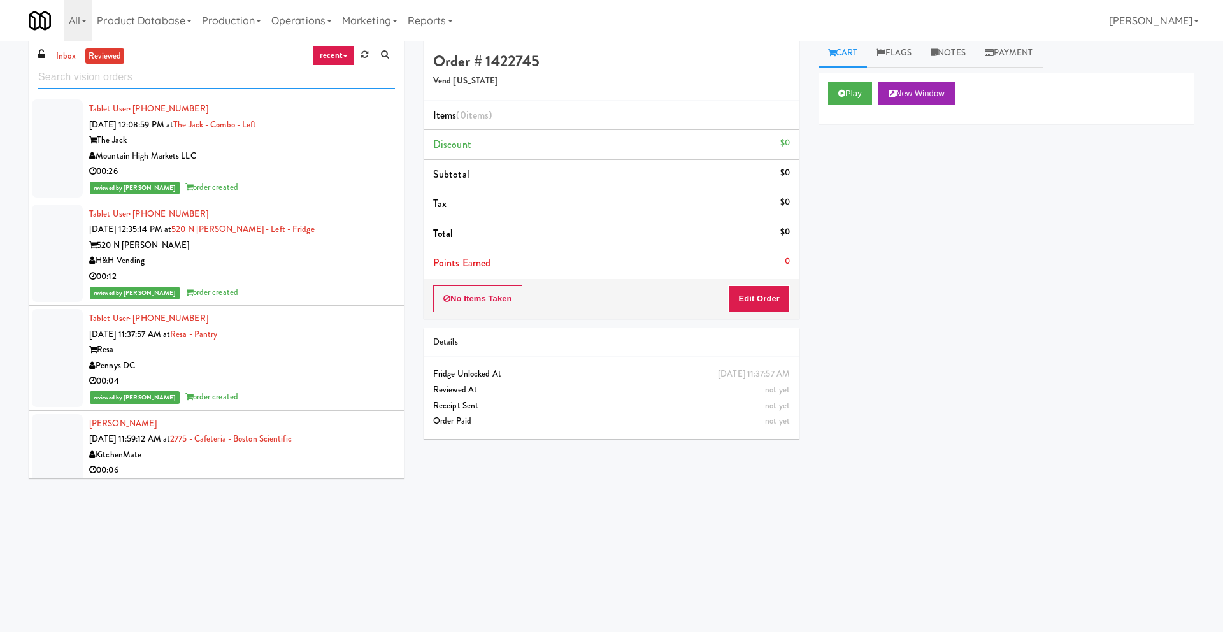
click at [346, 69] on input "text" at bounding box center [216, 78] width 357 height 24
click at [343, 61] on link "recent" at bounding box center [334, 55] width 42 height 20
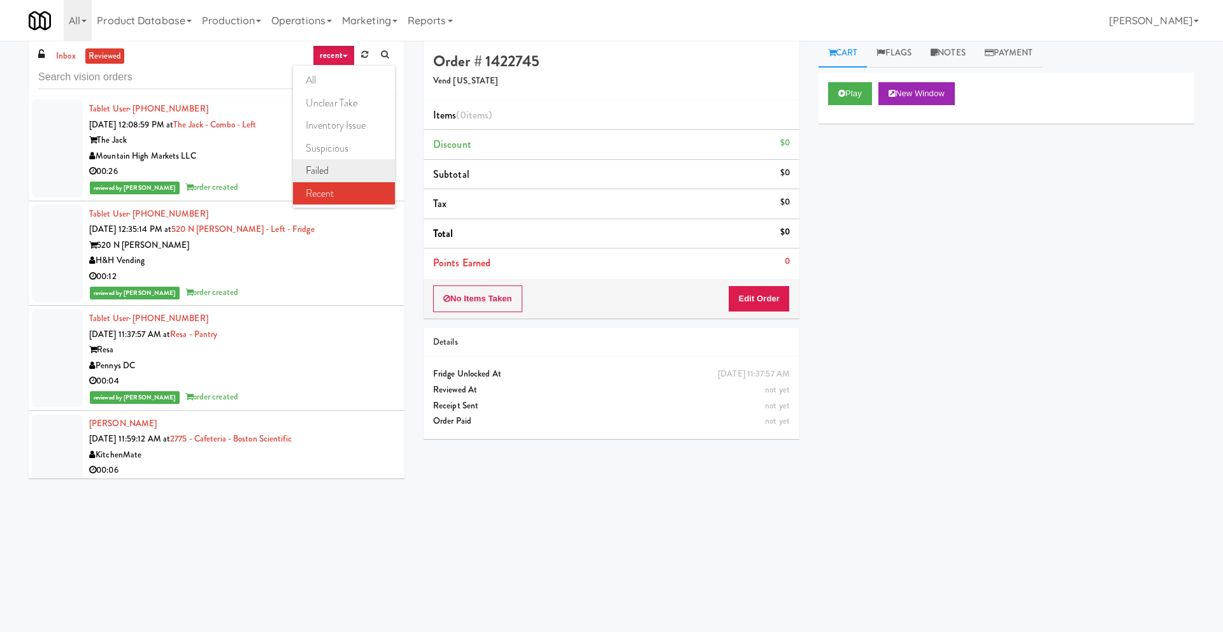
click at [330, 173] on link "failed" at bounding box center [344, 170] width 102 height 23
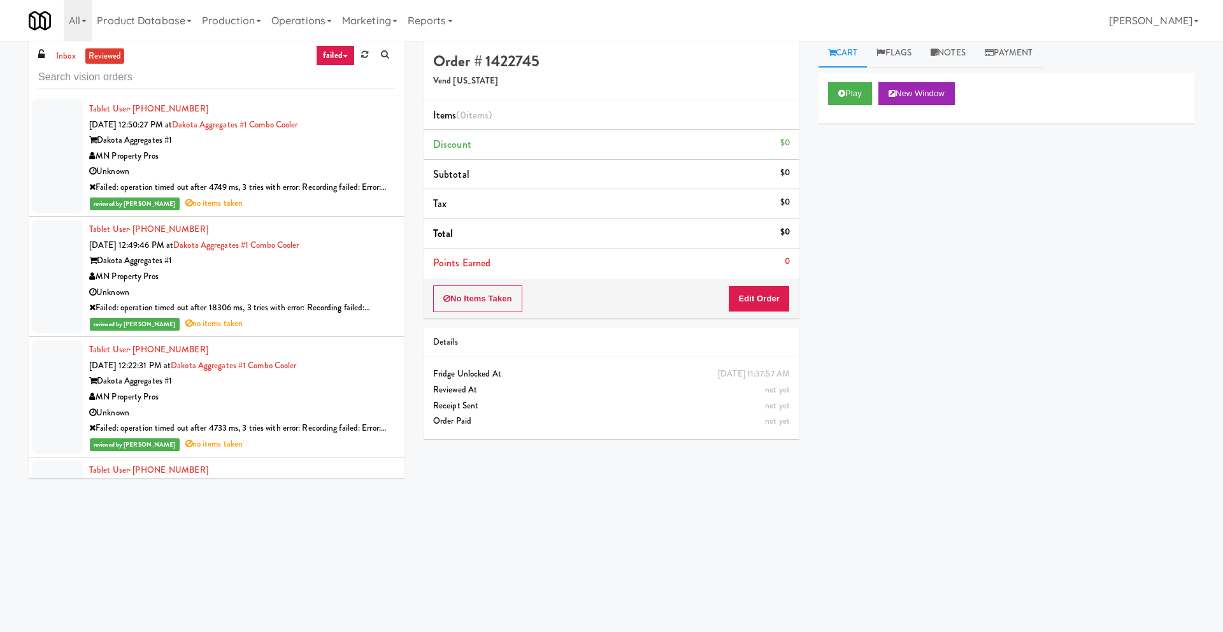
click at [334, 162] on div "MN Property Pros" at bounding box center [242, 156] width 306 height 16
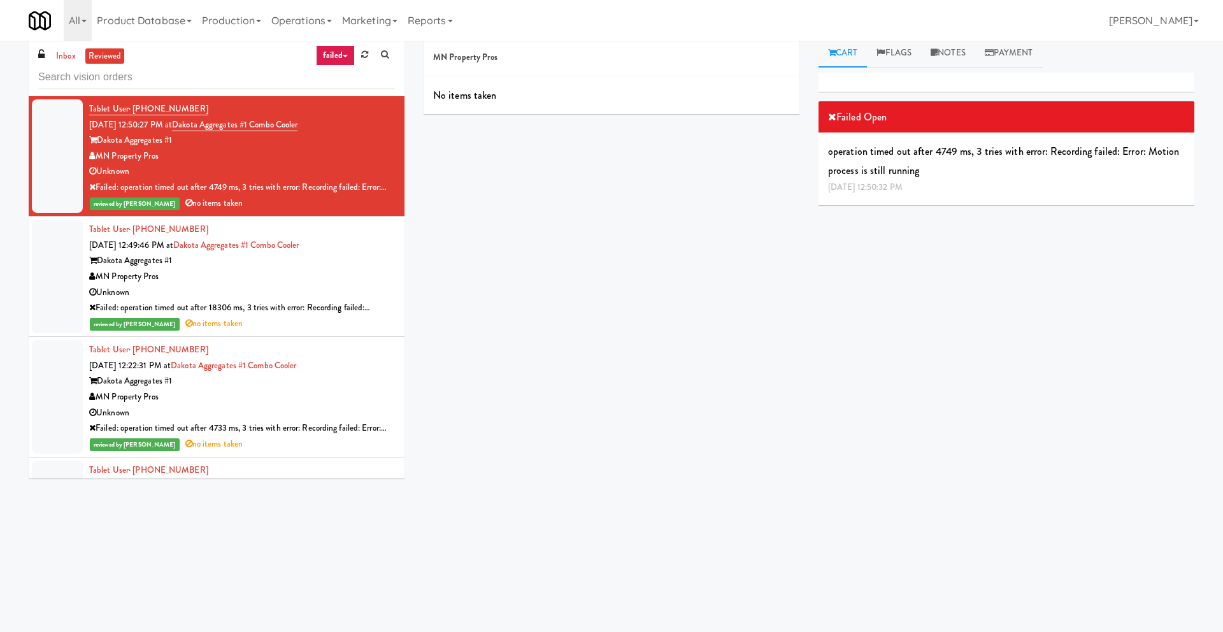
click at [297, 267] on div "Dakota Aggregates #1" at bounding box center [242, 261] width 306 height 16
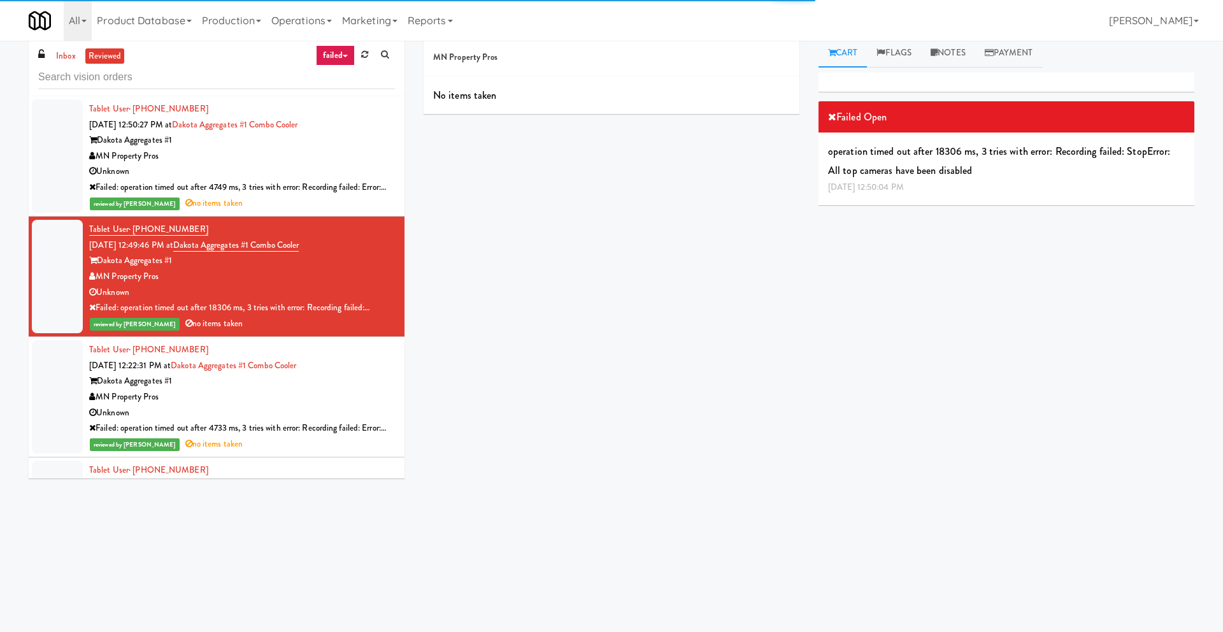
click at [292, 345] on div "Tablet User · (651) 764-5861 [DATE] 12:22:31 PM at Dakota Aggregates #1 Combo C…" at bounding box center [242, 397] width 306 height 110
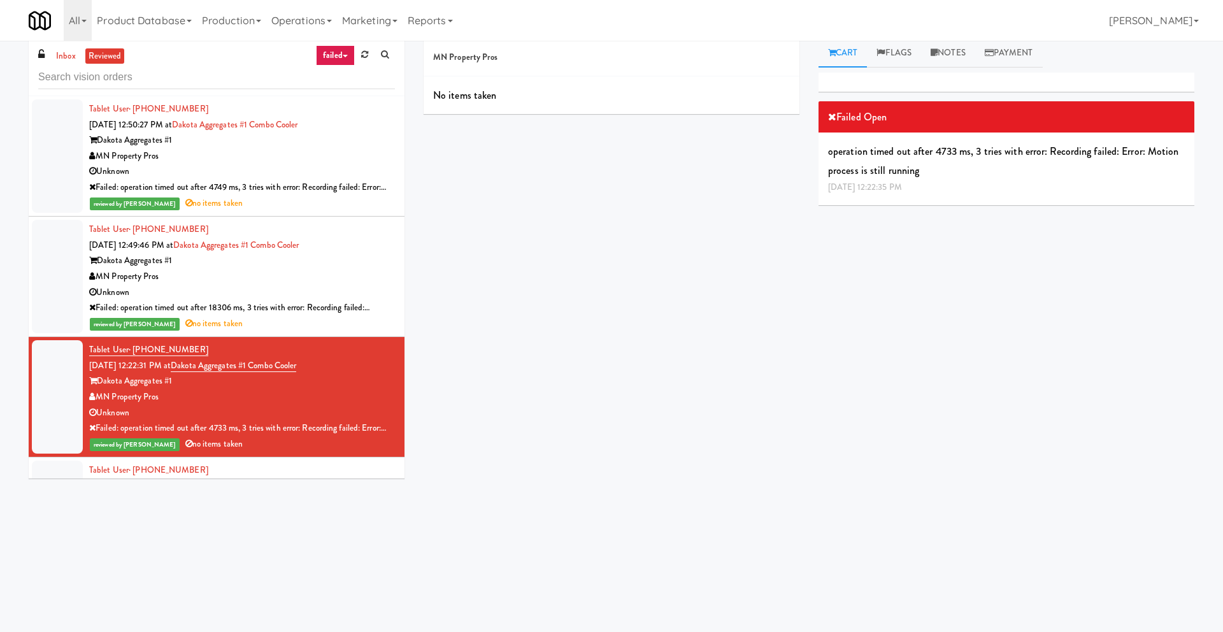
click at [214, 194] on div "Failed: operation timed out after 4749 ms, 3 tries with error: Recording failed…" at bounding box center [242, 188] width 306 height 16
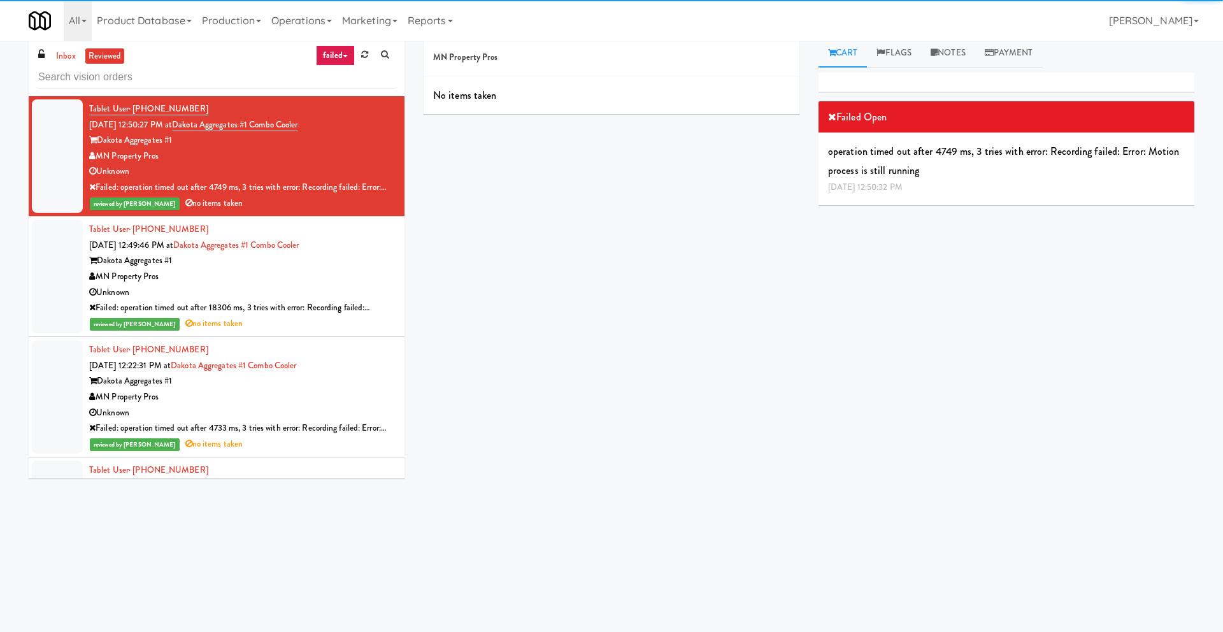
click at [214, 229] on div "Tablet User · (651) 764-5861 [DATE] 12:49:46 PM at Dakota Aggregates #1 Combo C…" at bounding box center [242, 277] width 306 height 110
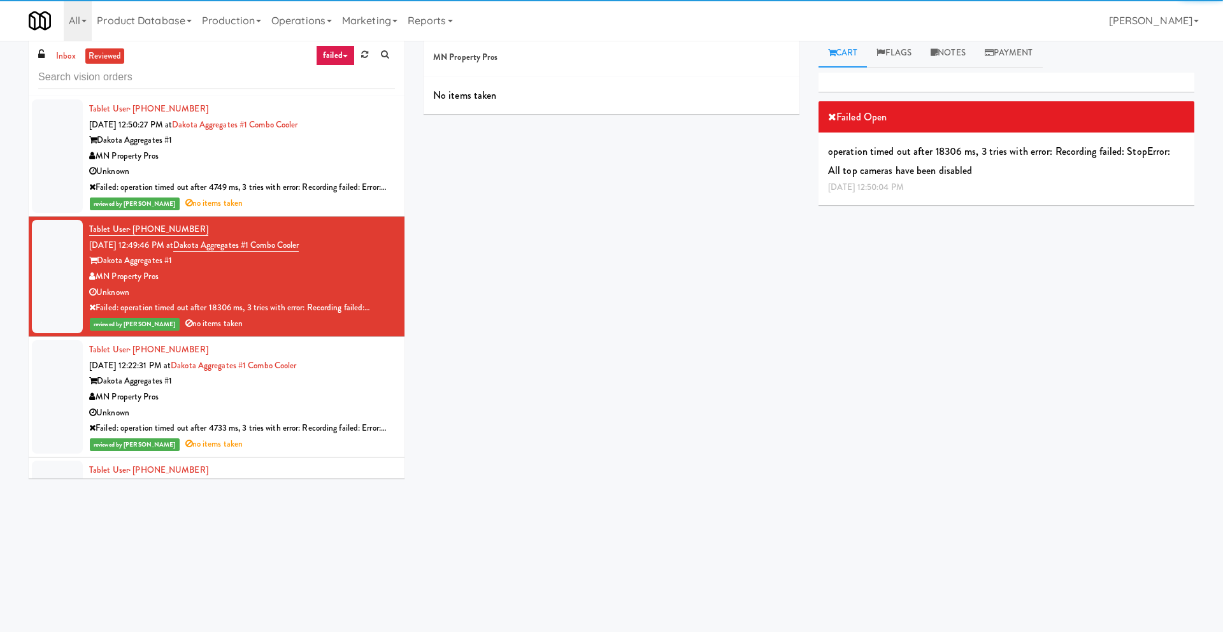
click at [224, 290] on div "Unknown" at bounding box center [242, 293] width 306 height 16
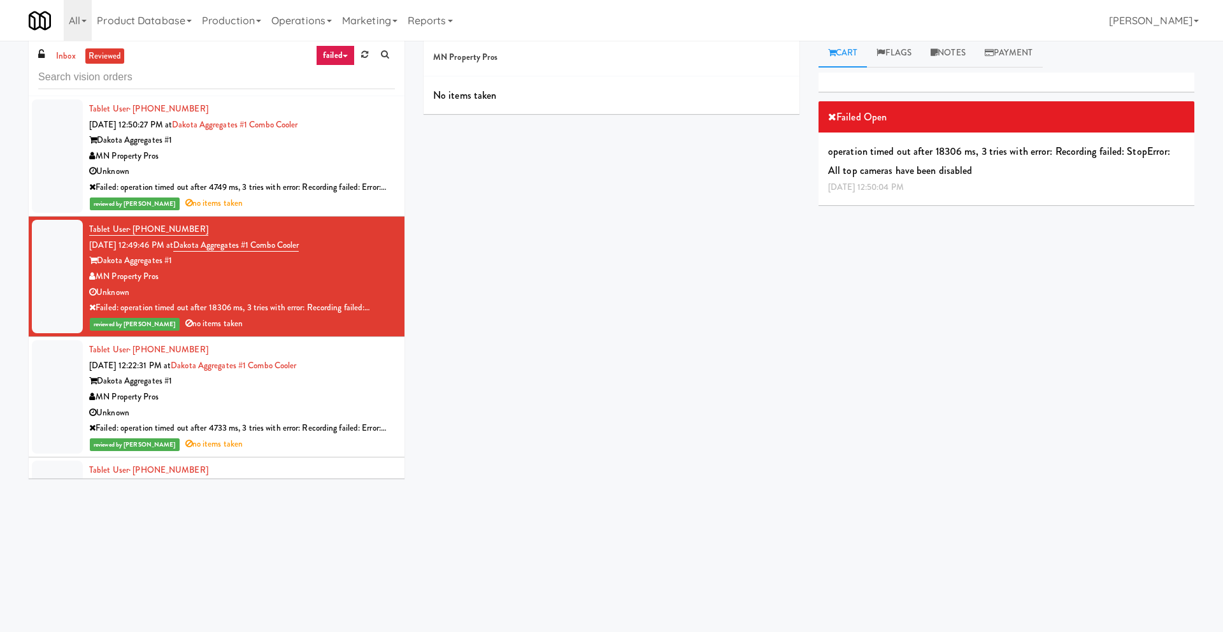
click at [228, 318] on div "reviewed by [PERSON_NAME] no items taken" at bounding box center [242, 324] width 306 height 16
click at [243, 337] on li "Tablet User · (651) 764-5861 [DATE] 12:22:31 PM at Dakota Aggregates #1 Combo C…" at bounding box center [217, 397] width 376 height 120
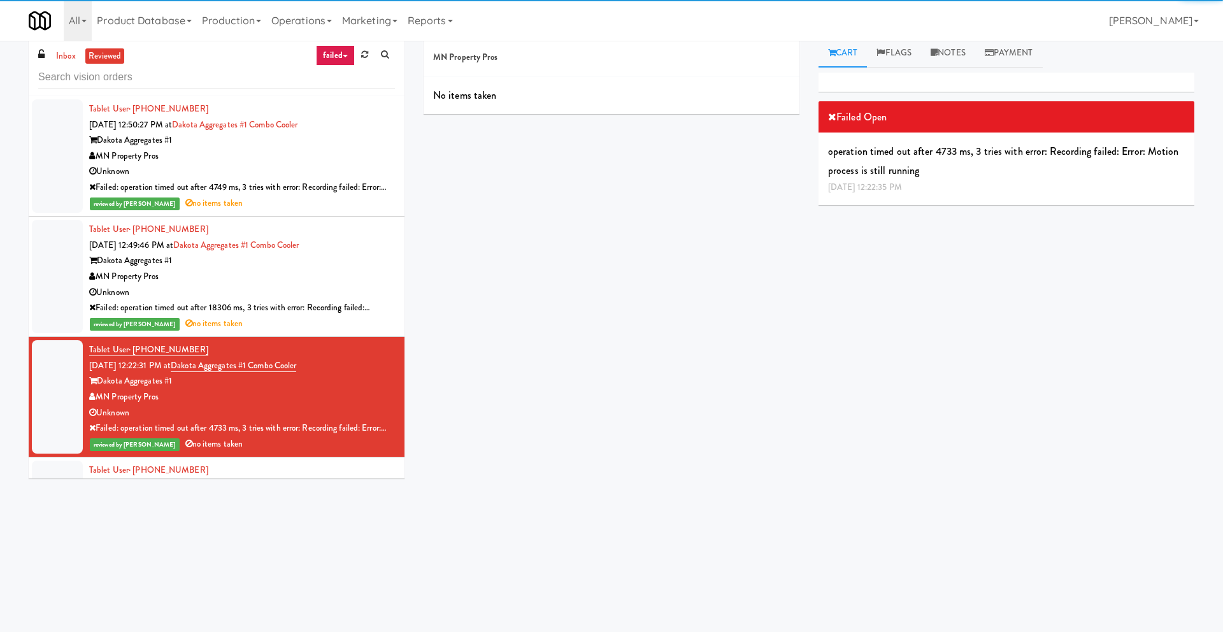
click at [257, 139] on div "Dakota Aggregates #1" at bounding box center [242, 140] width 306 height 16
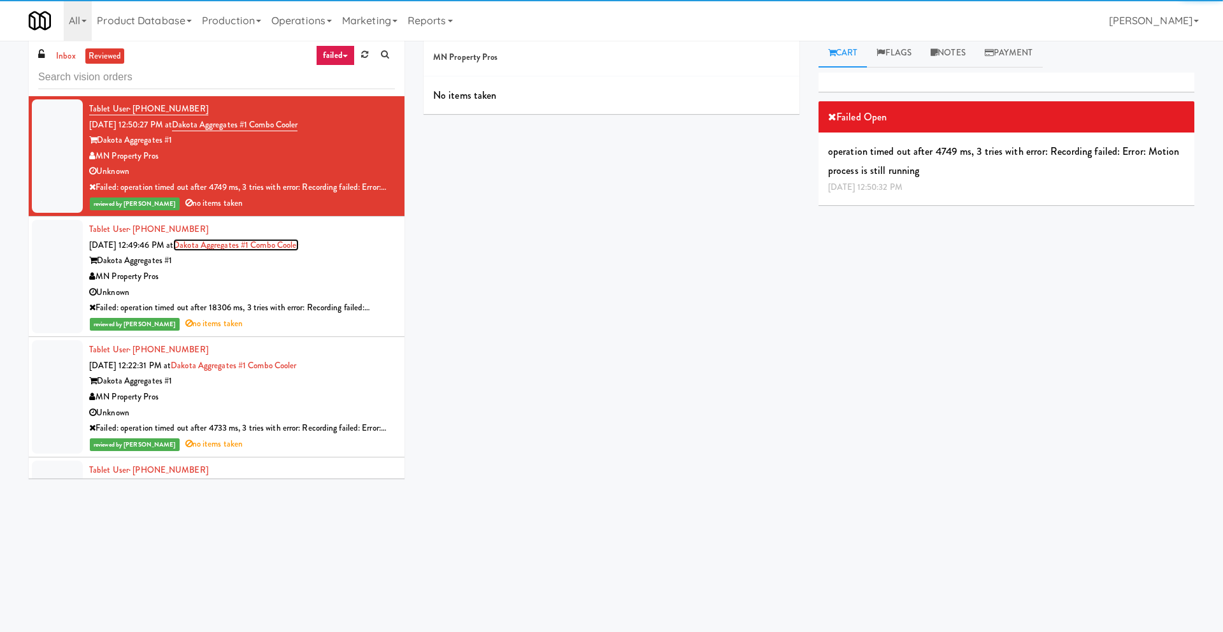
click at [248, 248] on link "Dakota Aggregates #1 Combo Cooler" at bounding box center [235, 245] width 125 height 12
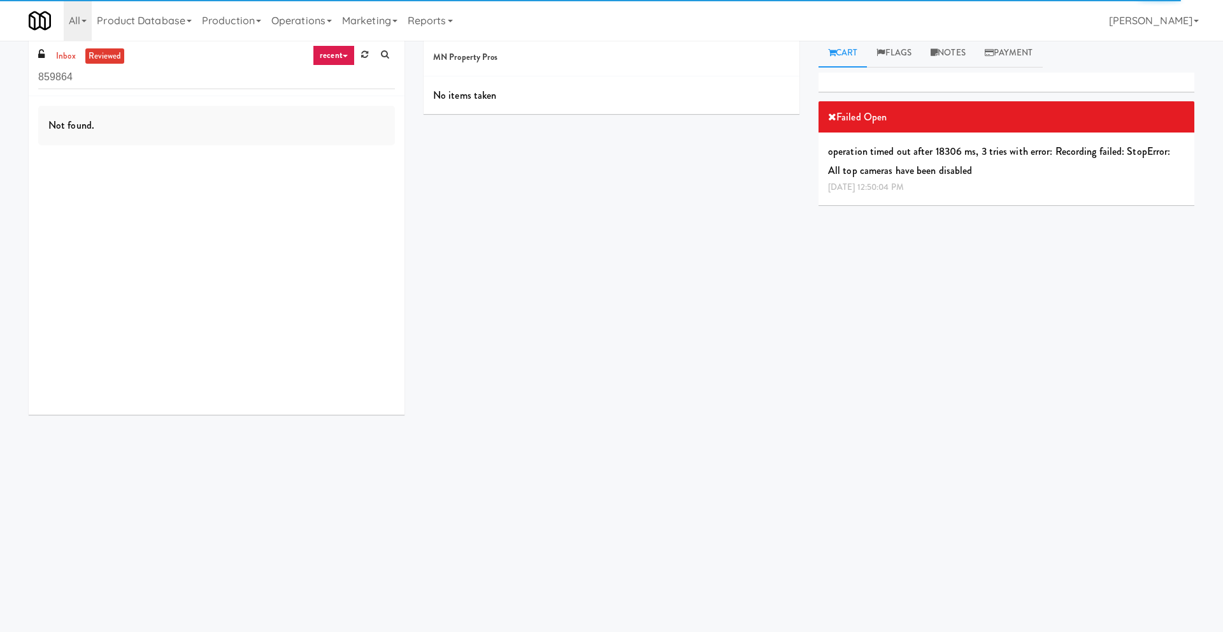
drag, startPoint x: 268, startPoint y: 85, endPoint x: 0, endPoint y: 113, distance: 269.5
click at [0, 113] on div "inbox reviewed recent all unclear take inventory issue suspicious failed recent…" at bounding box center [611, 294] width 1223 height 511
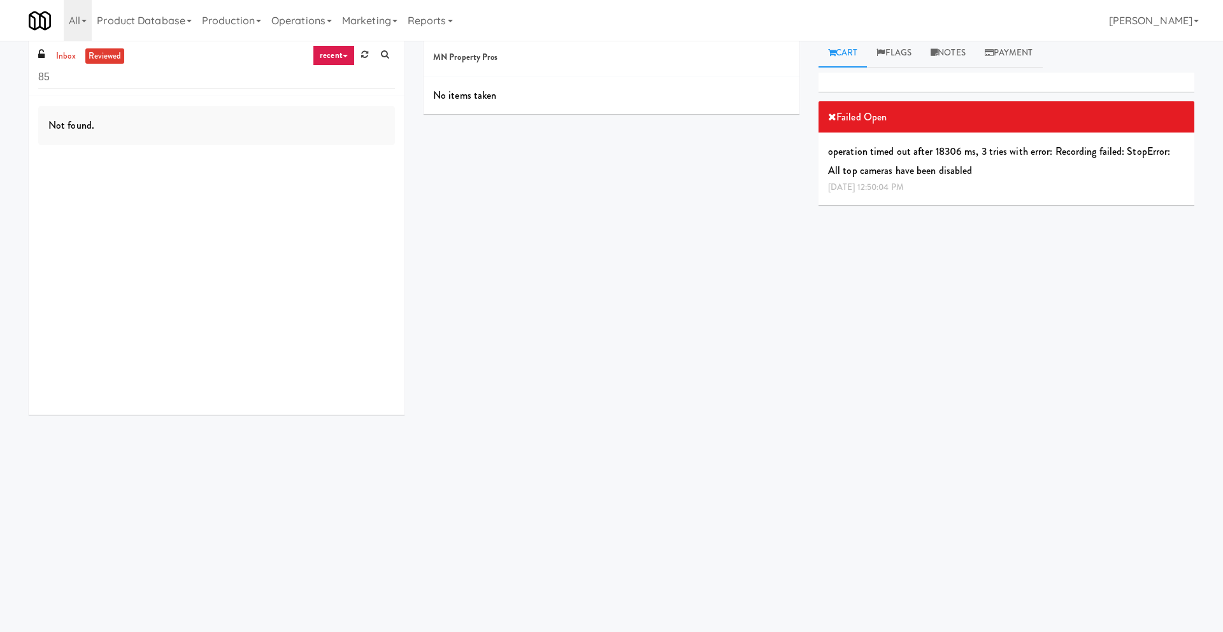
type input "8"
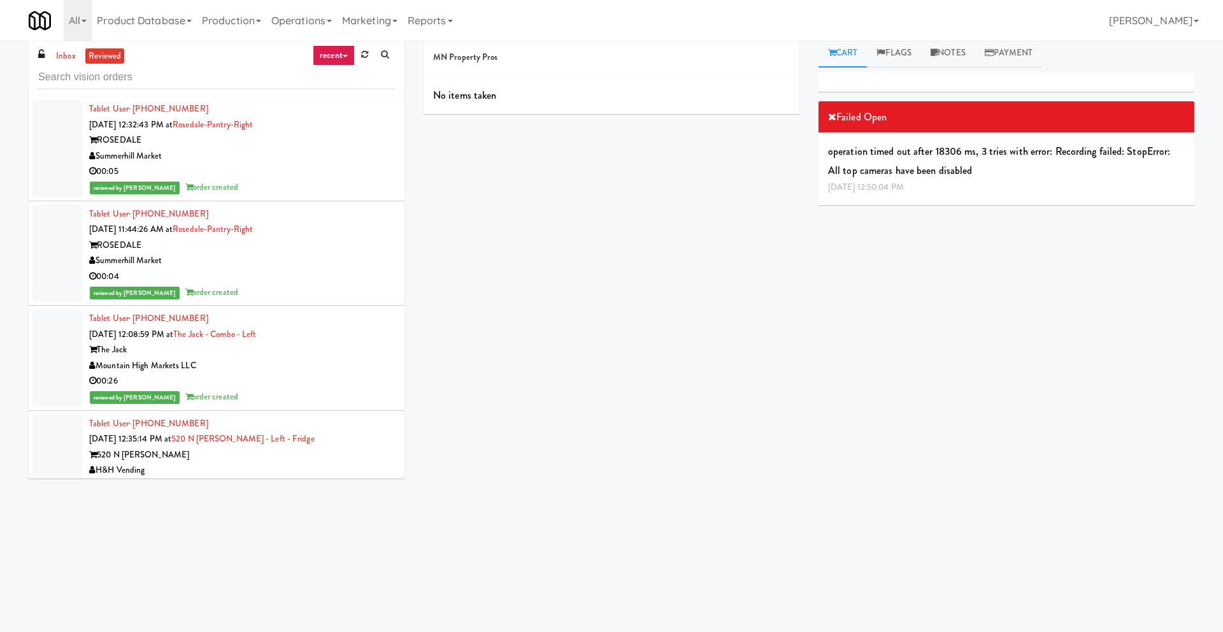
click at [314, 176] on div "00:05" at bounding box center [242, 172] width 306 height 16
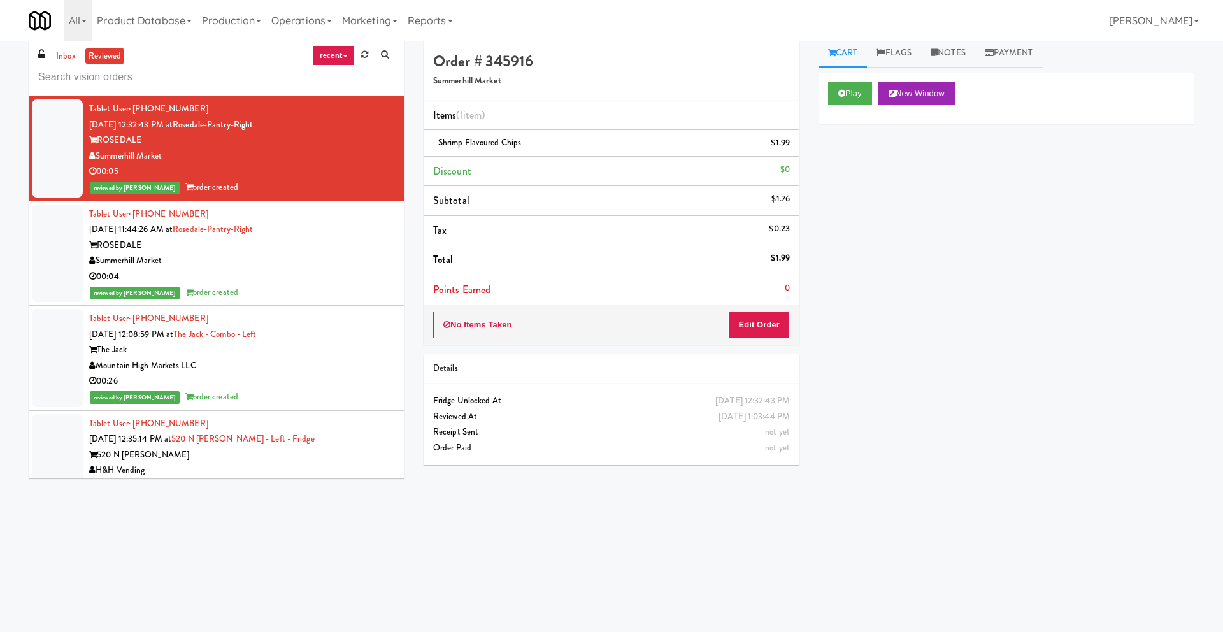
click at [377, 248] on div "ROSEDALE" at bounding box center [242, 246] width 306 height 16
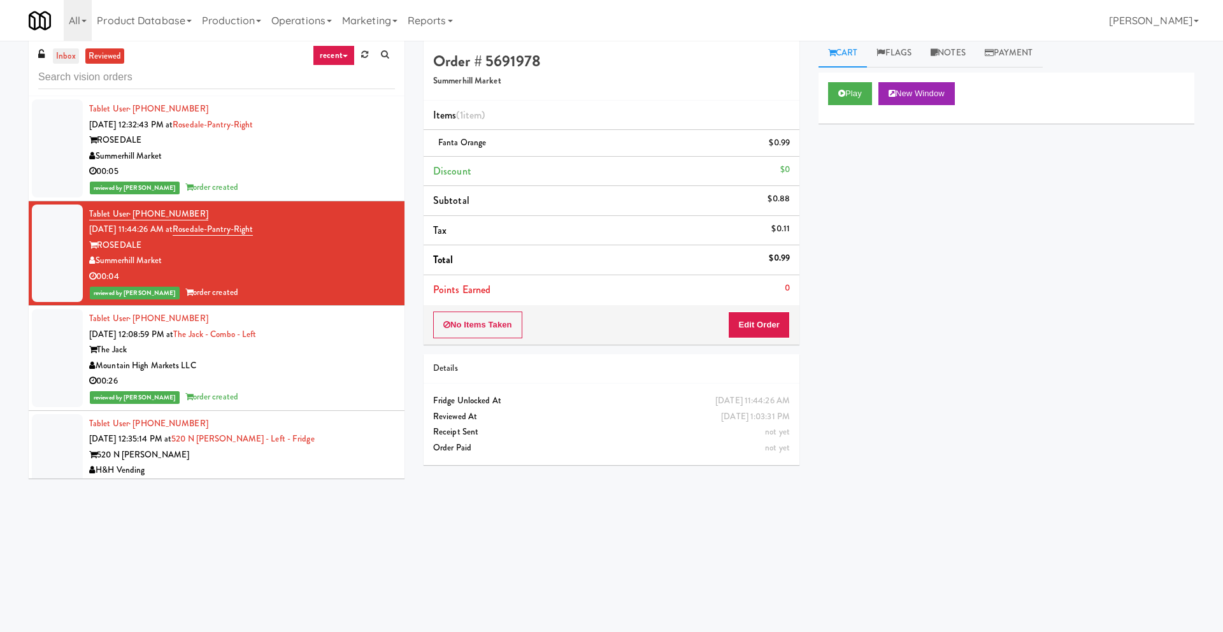
click at [72, 49] on link "inbox" at bounding box center [66, 56] width 26 height 16
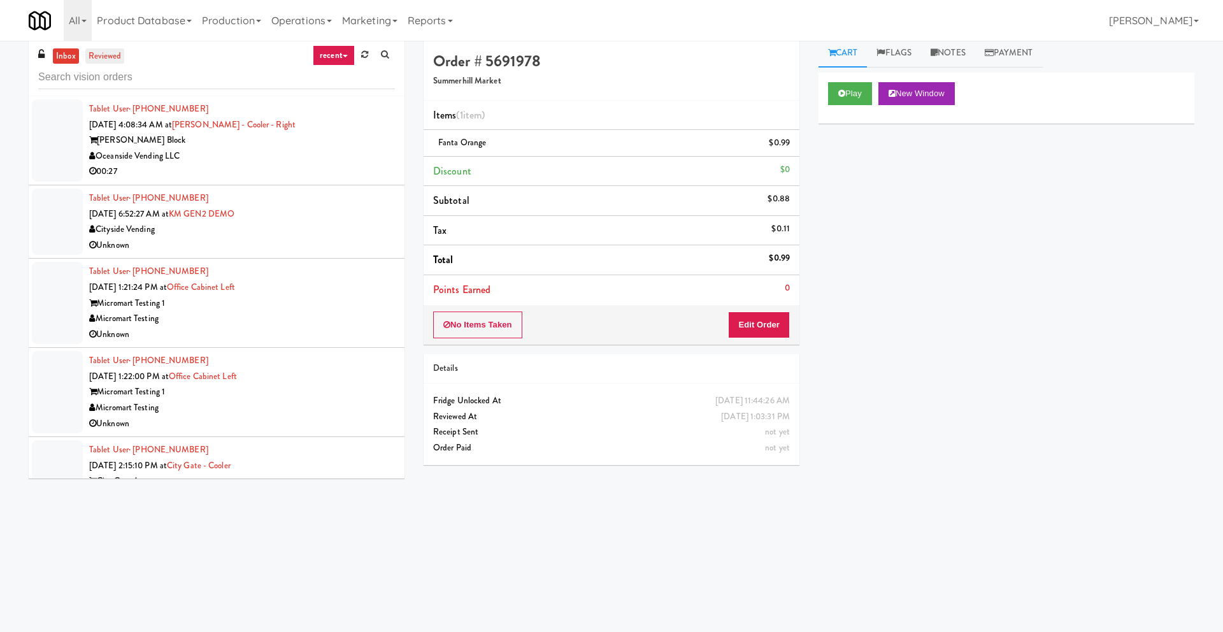
click at [99, 57] on link "reviewed" at bounding box center [104, 56] width 39 height 16
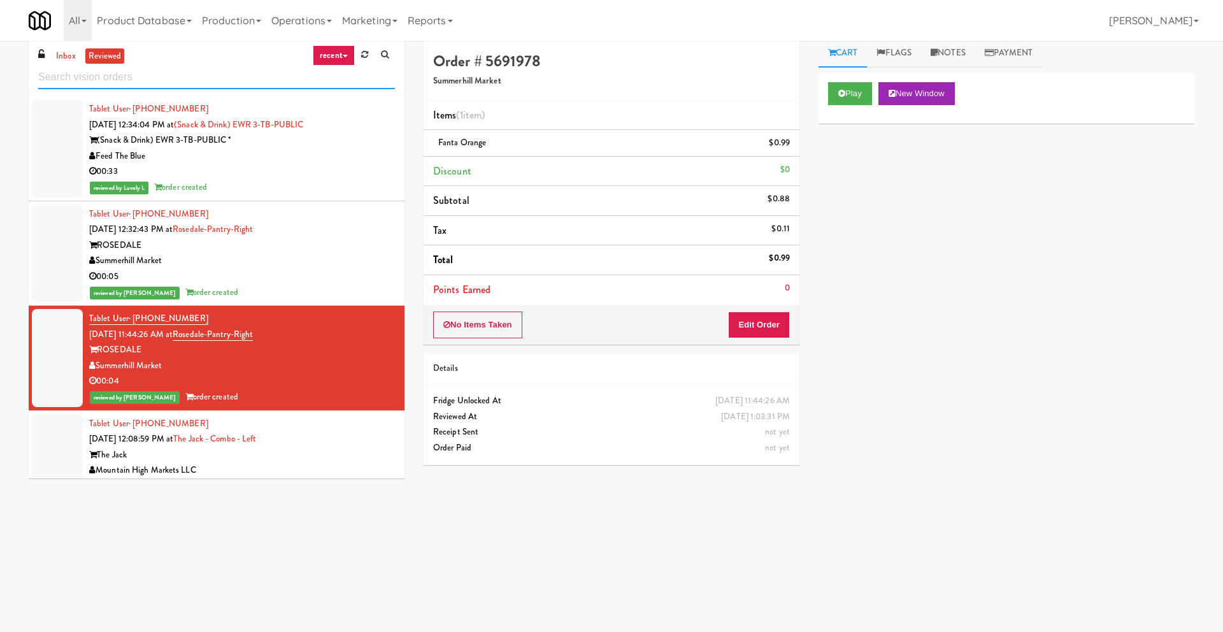
click at [352, 71] on input "text" at bounding box center [216, 78] width 357 height 24
click at [337, 55] on link "recent" at bounding box center [334, 55] width 42 height 20
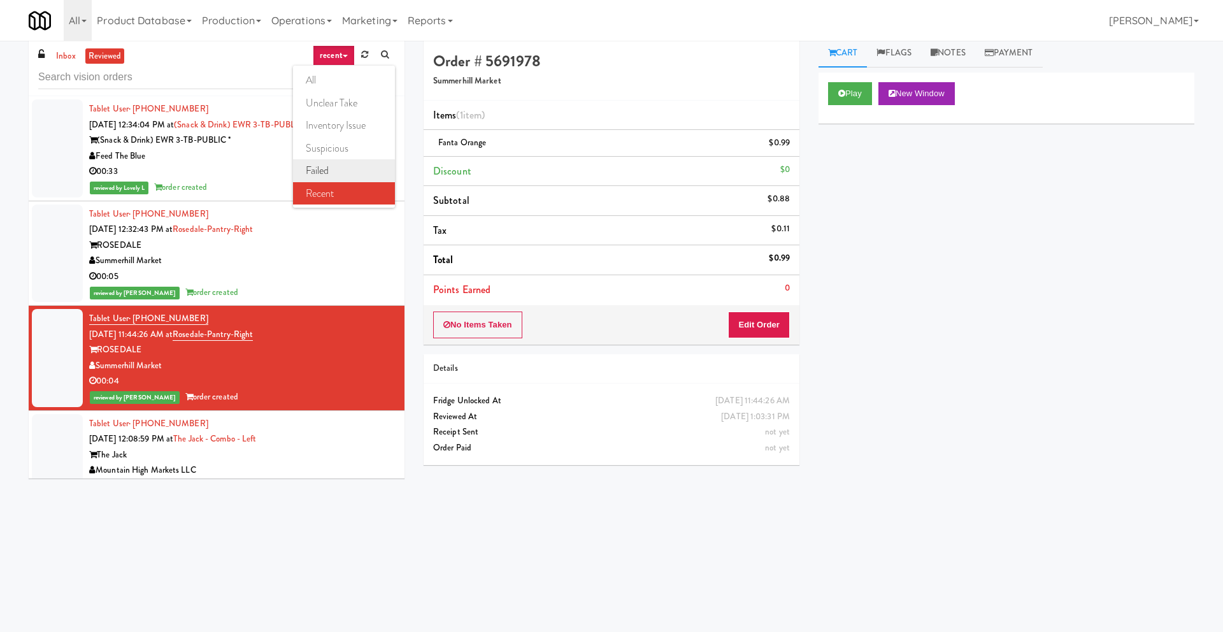
click at [324, 174] on link "failed" at bounding box center [344, 170] width 102 height 23
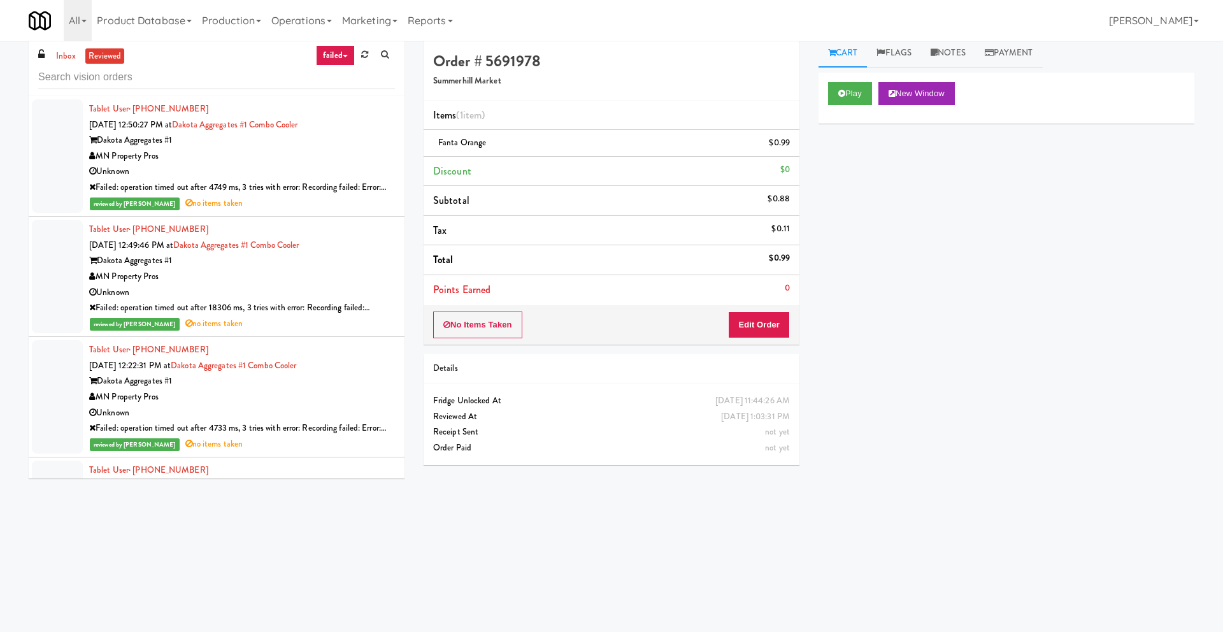
click at [325, 152] on div "MN Property Pros" at bounding box center [242, 156] width 306 height 16
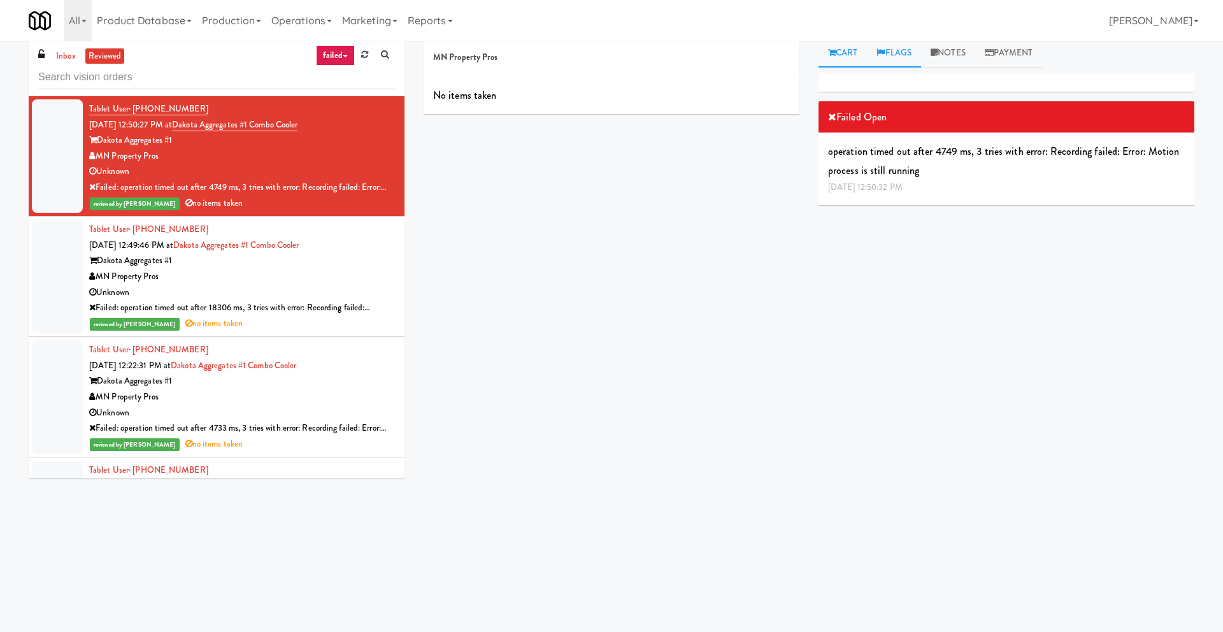
click at [889, 56] on link "Flags" at bounding box center [894, 53] width 54 height 29
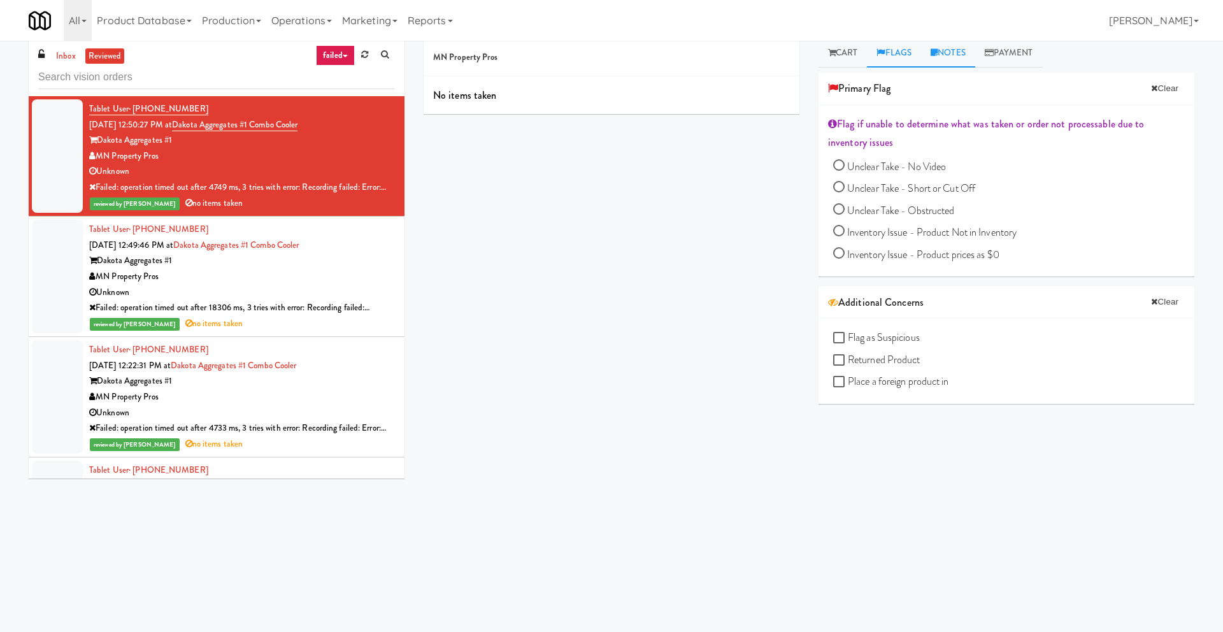
click at [942, 57] on link "Notes" at bounding box center [948, 53] width 54 height 29
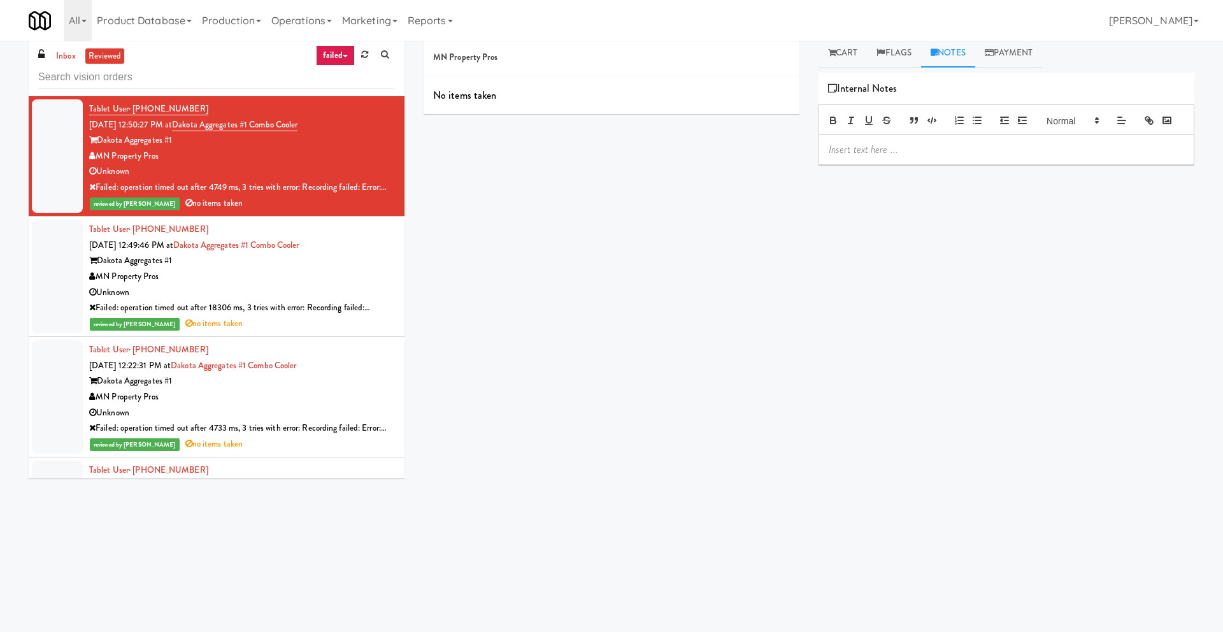
click at [975, 58] on link "Notes" at bounding box center [948, 53] width 54 height 29
click at [993, 56] on icon at bounding box center [988, 52] width 9 height 8
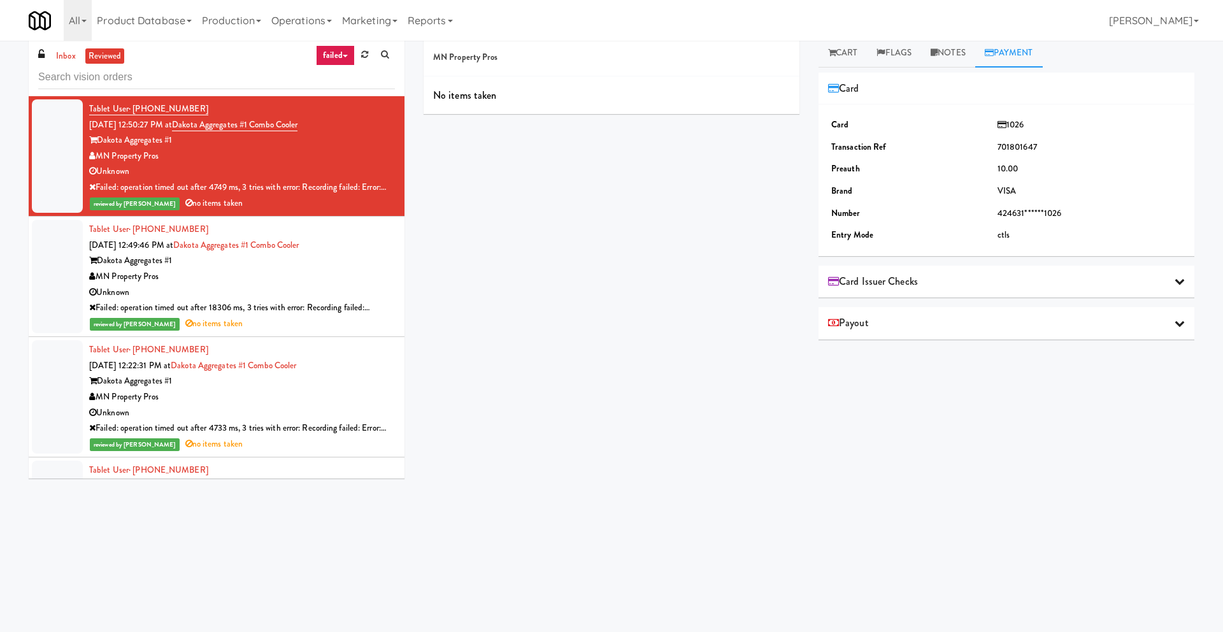
click at [918, 279] on span "Card Issuer Checks" at bounding box center [873, 281] width 90 height 19
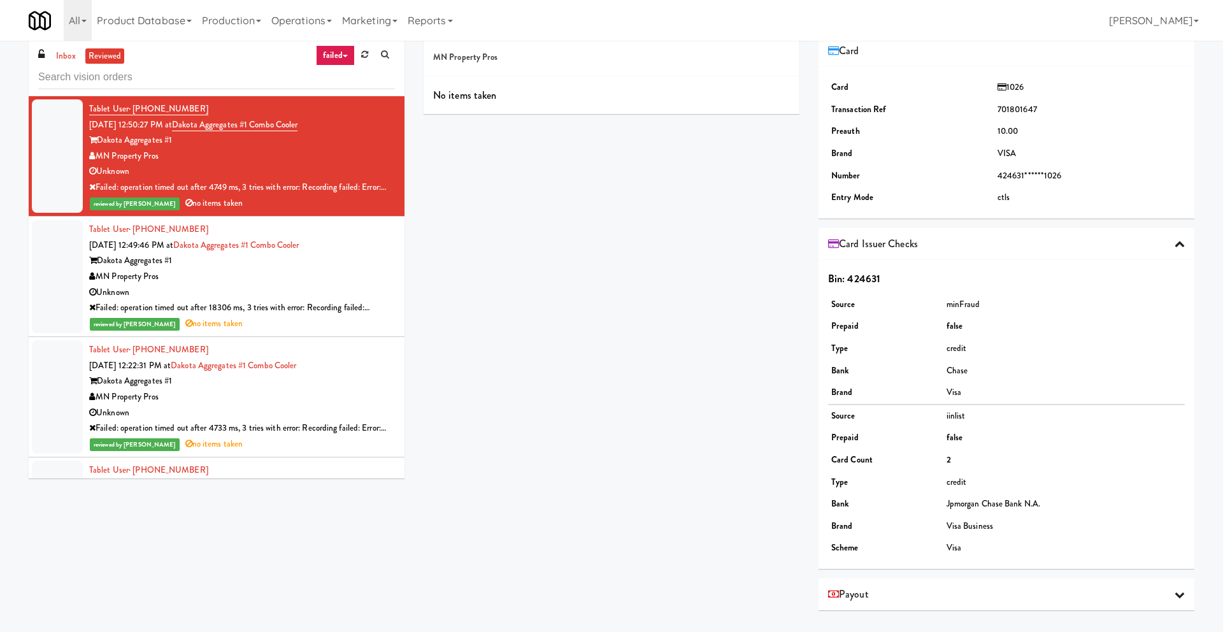
scroll to position [11, 0]
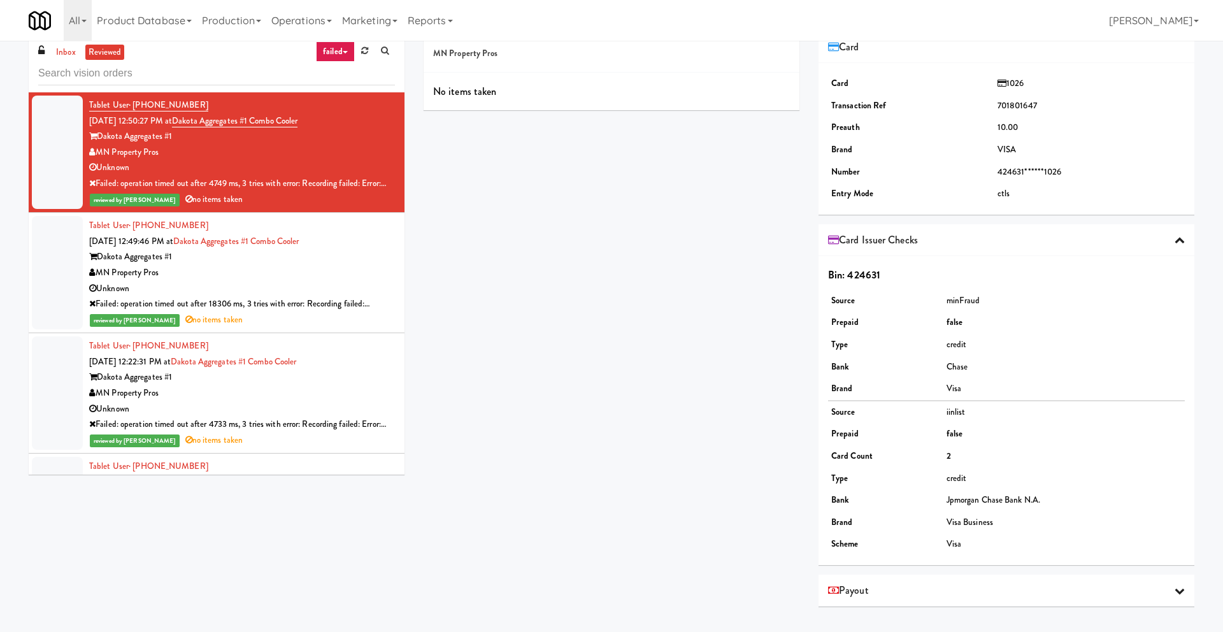
click at [907, 578] on div "Payout" at bounding box center [1006, 590] width 376 height 32
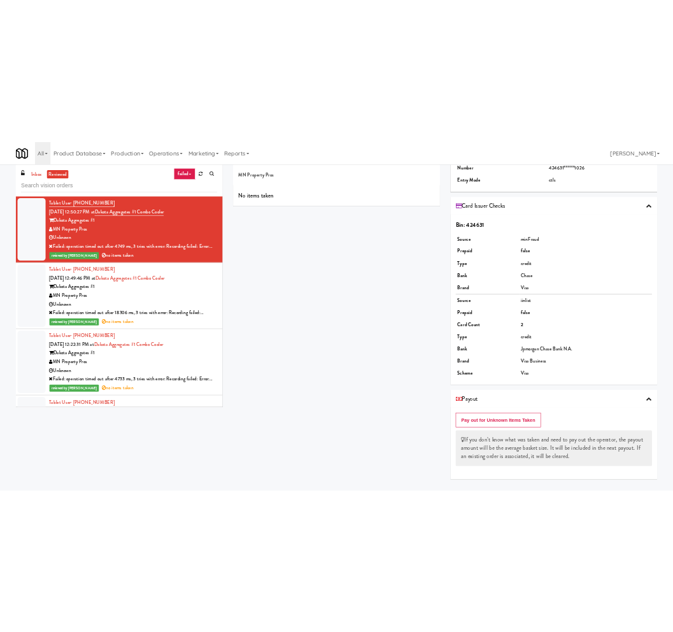
scroll to position [0, 0]
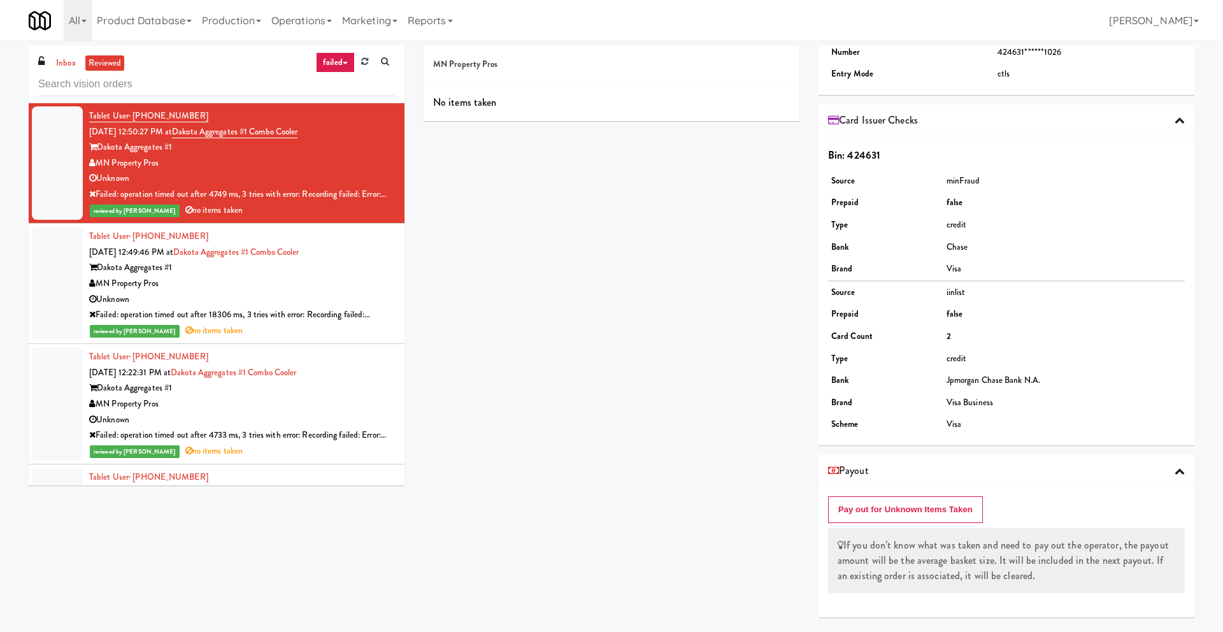
click at [343, 252] on div "Tablet User · (651) 764-5861 [DATE] 12:49:46 PM at Dakota Aggregates #1 Combo C…" at bounding box center [242, 284] width 306 height 110
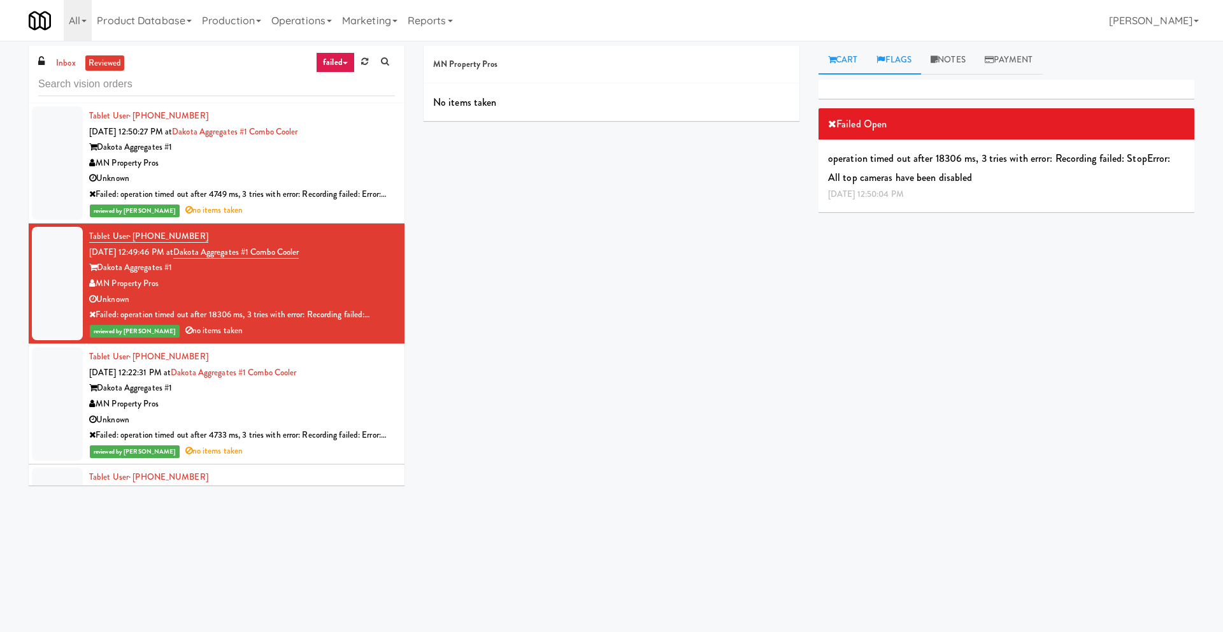
click at [895, 59] on link "Flags" at bounding box center [894, 60] width 54 height 29
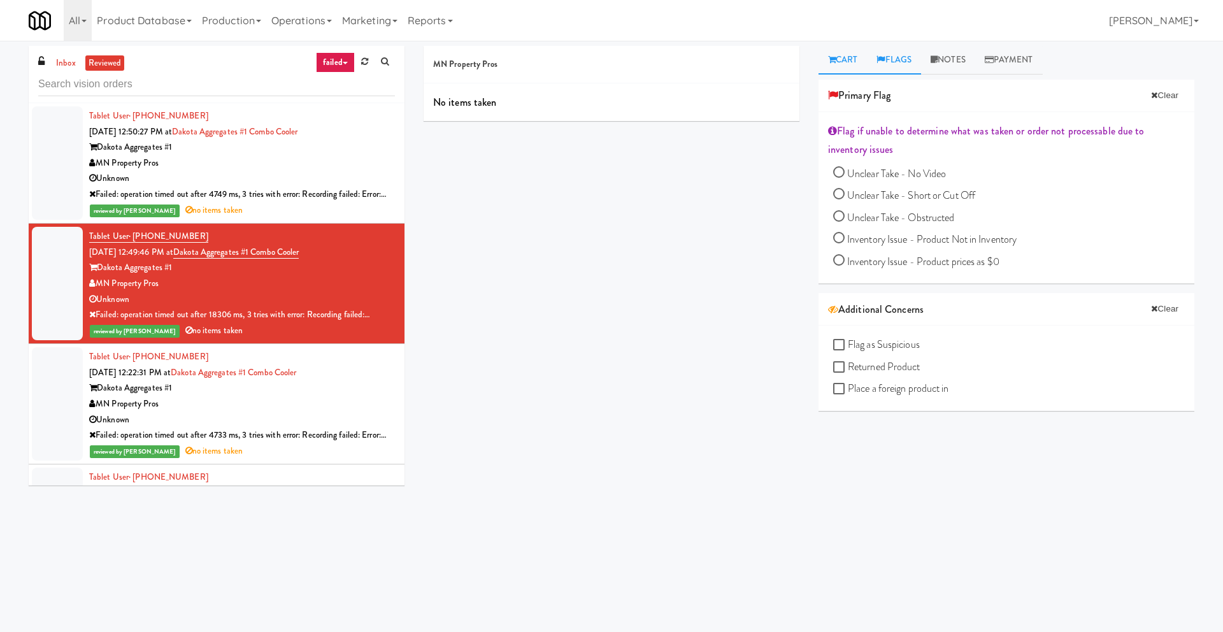
click at [856, 59] on link "Cart" at bounding box center [842, 60] width 49 height 29
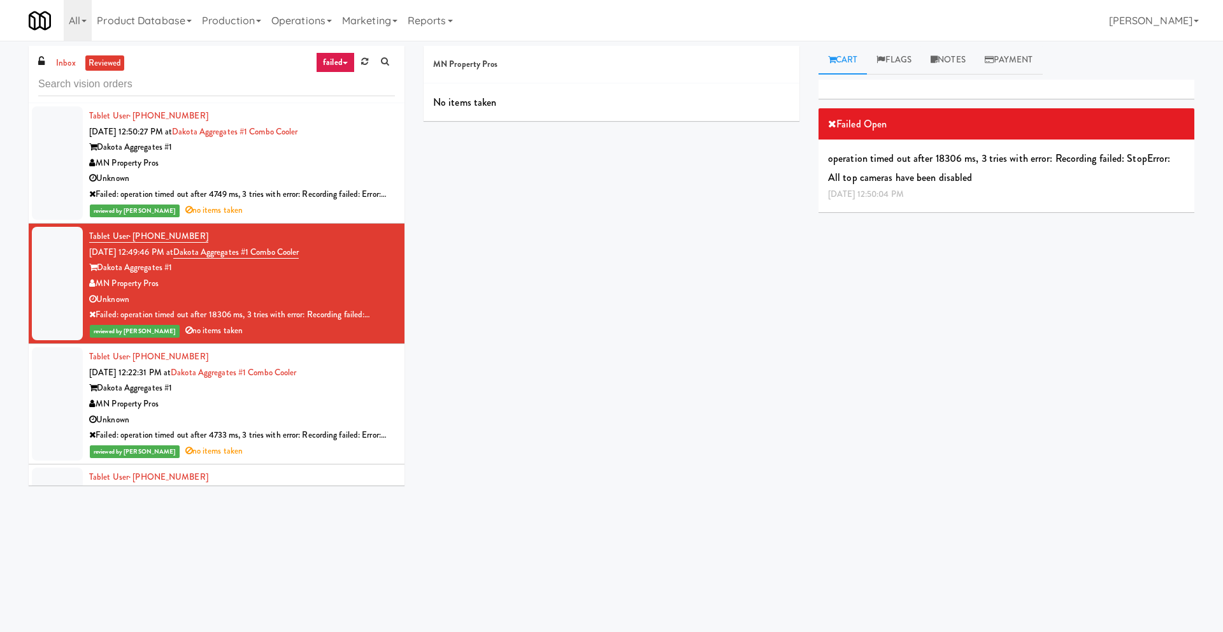
click at [495, 66] on h5 "MN Property Pros" at bounding box center [611, 65] width 357 height 10
click at [475, 69] on h5 "MN Property Pros" at bounding box center [611, 65] width 357 height 10
click at [502, 95] on div "No items taken" at bounding box center [611, 102] width 376 height 38
click at [497, 60] on h5 "MN Property Pros" at bounding box center [611, 65] width 357 height 10
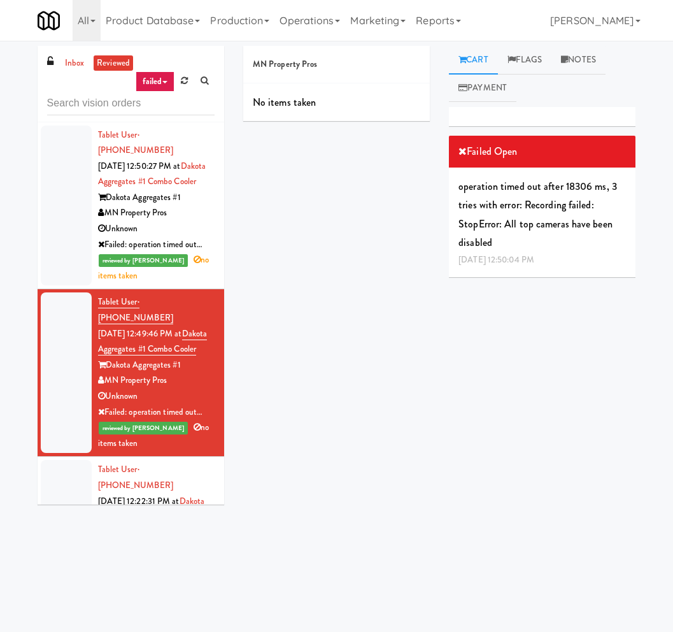
click at [488, 353] on div "Failed Open operation timed out after 18306 ms, 3 tries with error: Recording f…" at bounding box center [542, 346] width 187 height 478
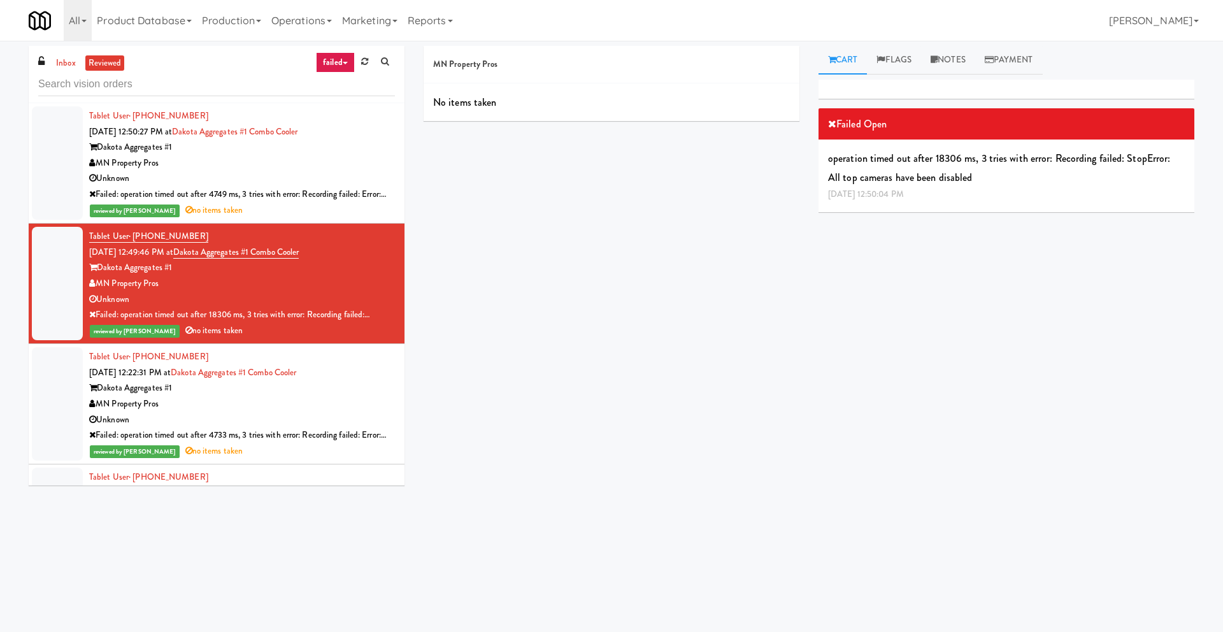
click at [471, 101] on div "No items taken" at bounding box center [611, 102] width 376 height 38
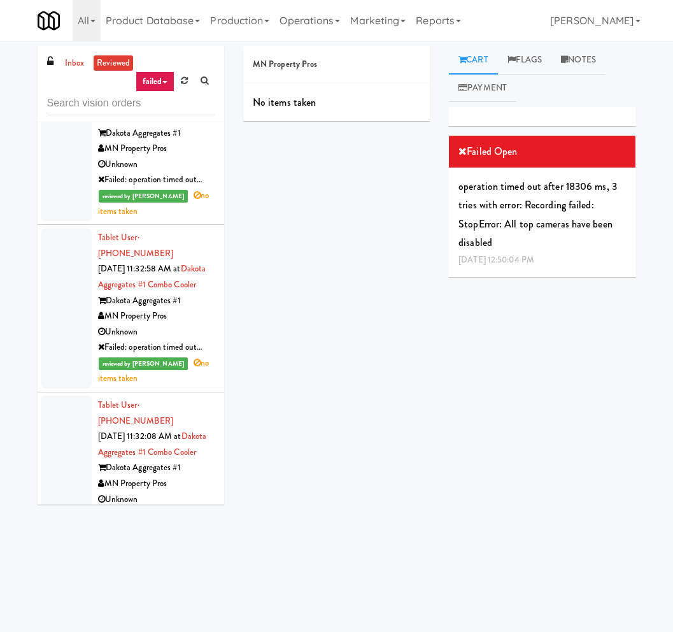
click at [169, 364] on span "no items taken" at bounding box center [153, 371] width 111 height 28
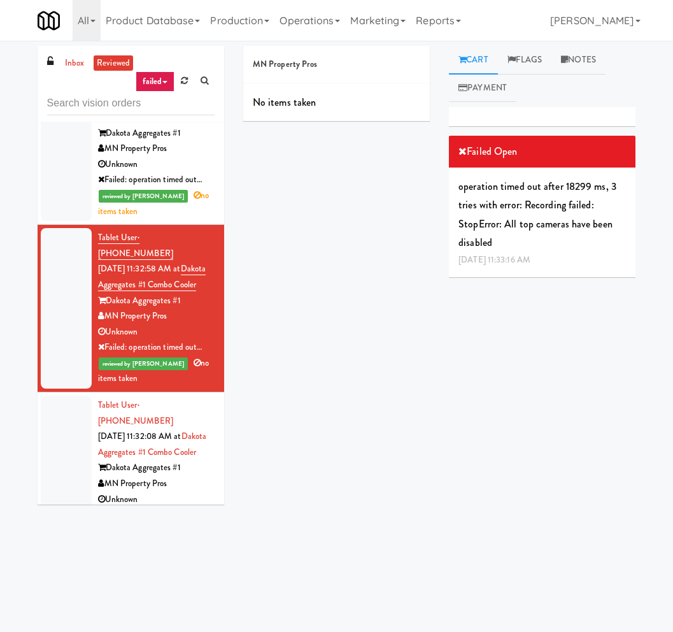
click at [174, 364] on span "no items taken" at bounding box center [153, 371] width 111 height 28
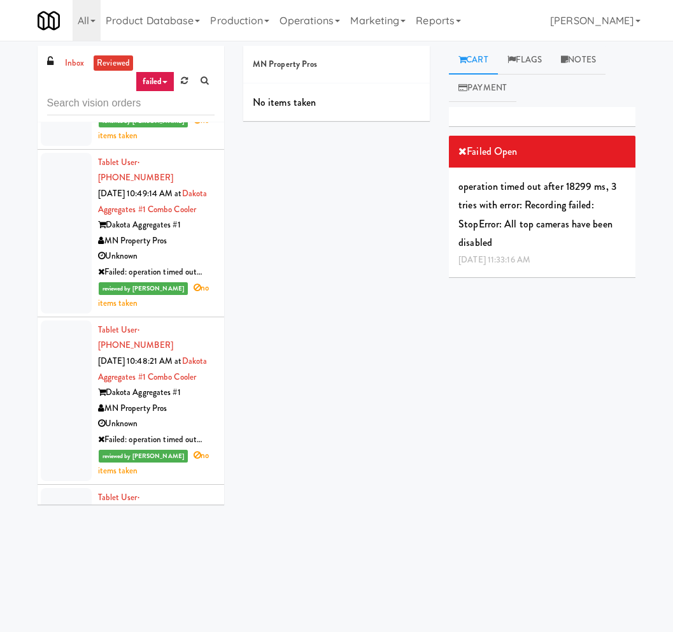
scroll to position [1653, 0]
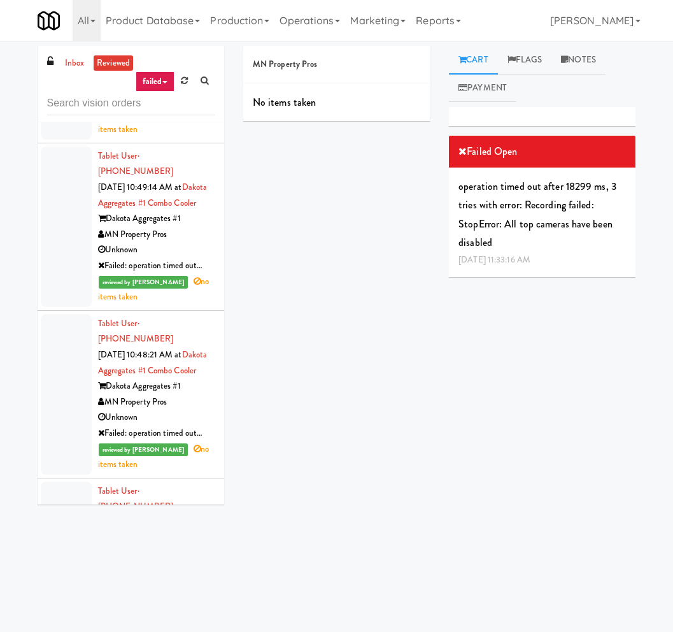
click at [176, 457] on div "reviewed by [PERSON_NAME] no items taken" at bounding box center [156, 456] width 117 height 31
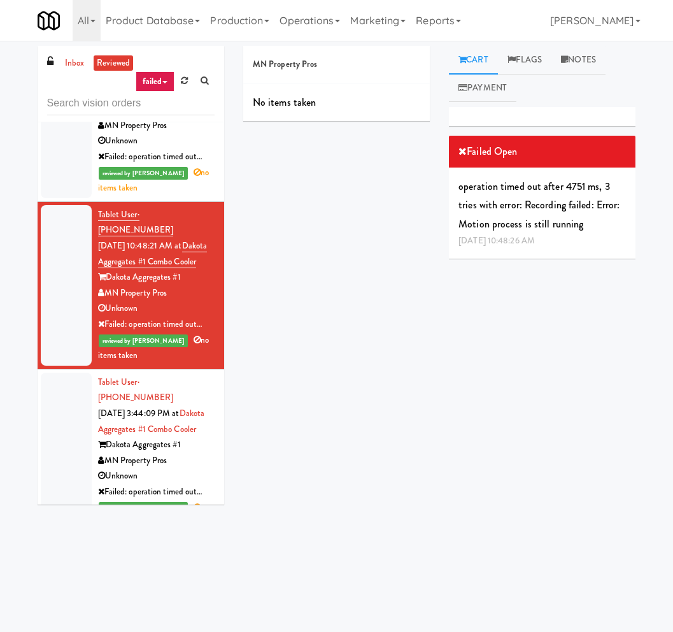
scroll to position [2064, 0]
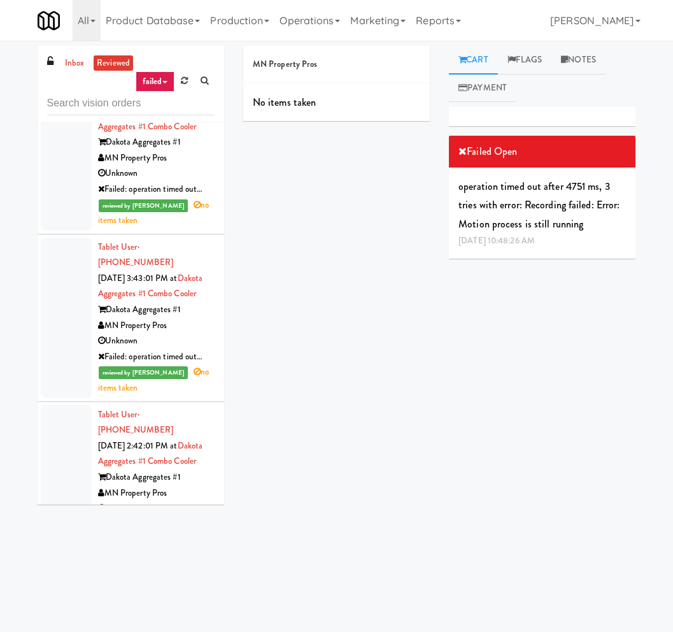
click at [172, 208] on span "no items taken" at bounding box center [153, 213] width 111 height 28
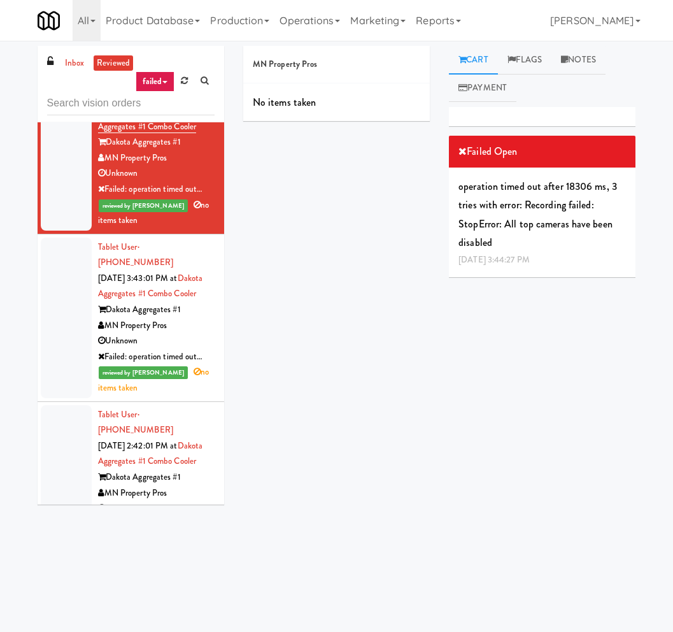
click at [172, 371] on span "no items taken" at bounding box center [153, 379] width 111 height 28
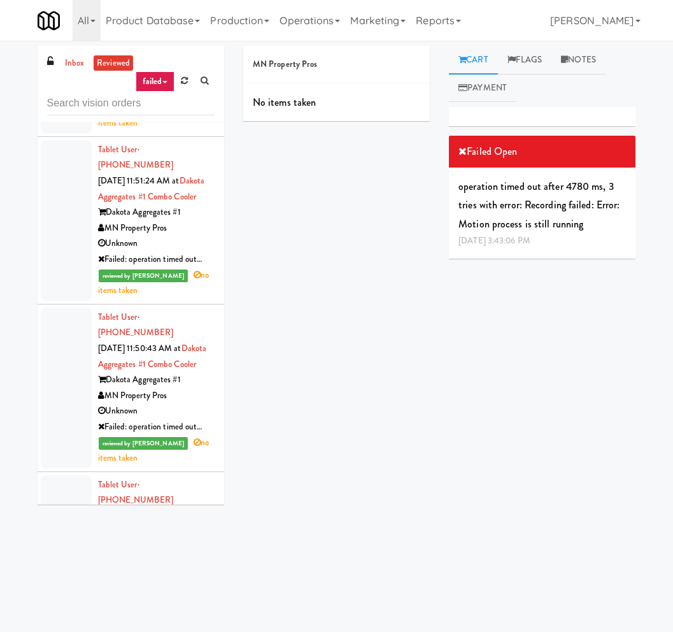
scroll to position [4402, 0]
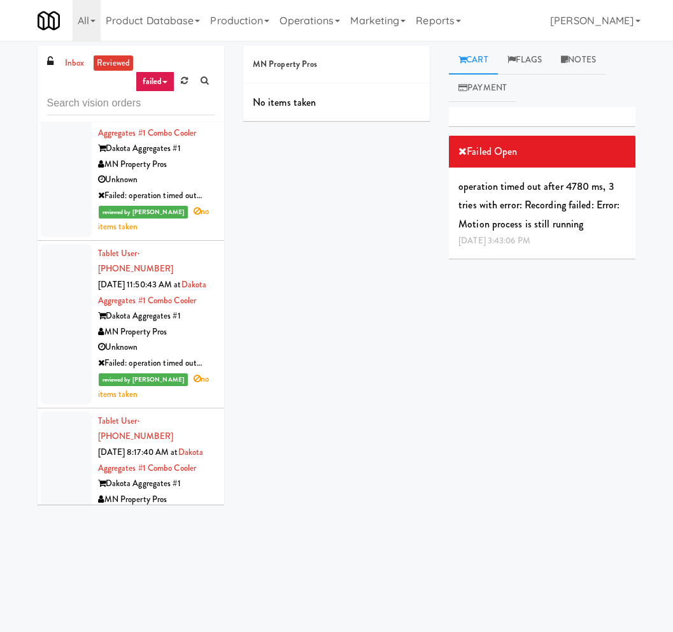
click at [144, 159] on div "MN Property Pros" at bounding box center [156, 165] width 117 height 16
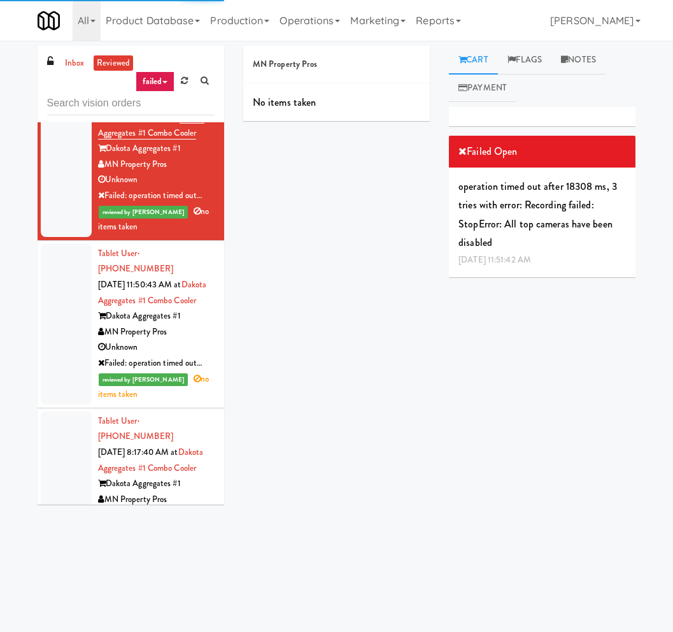
drag, startPoint x: 185, startPoint y: 279, endPoint x: 173, endPoint y: 308, distance: 31.5
click at [183, 285] on span "[DATE] 11:50:43 AM at Dakota Aggregates #1 Combo Cooler" at bounding box center [152, 292] width 109 height 28
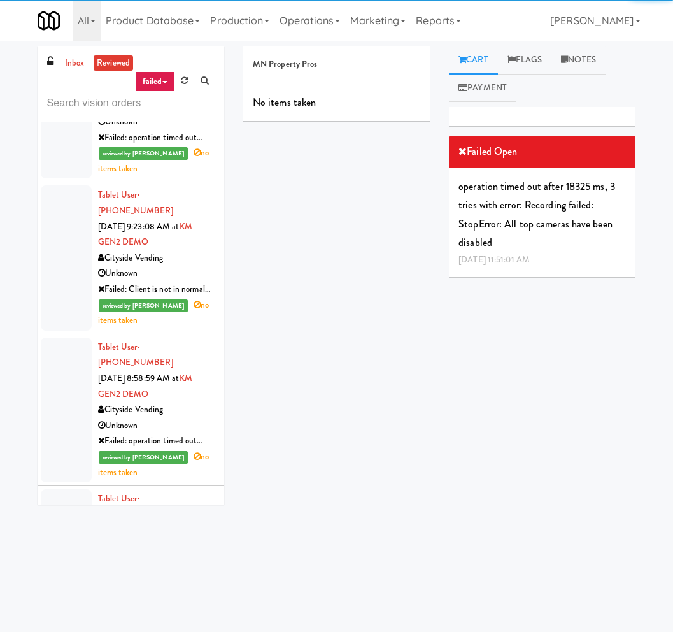
scroll to position [11984, 0]
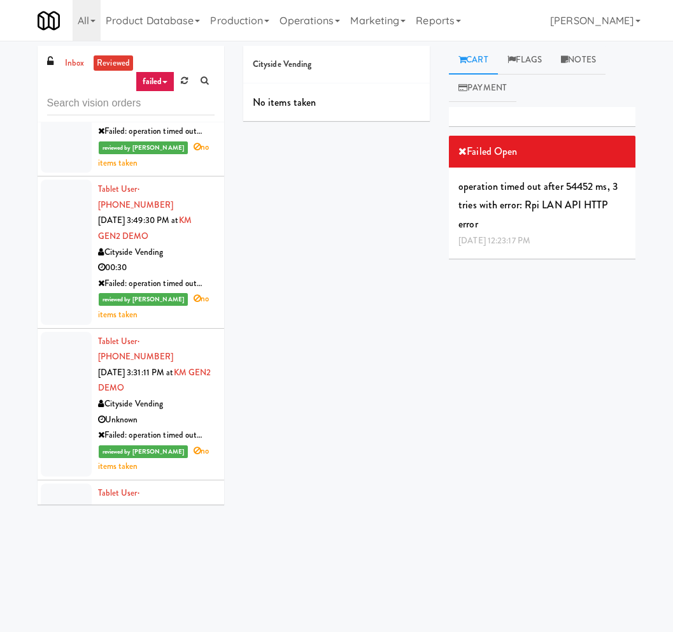
scroll to position [14128, 0]
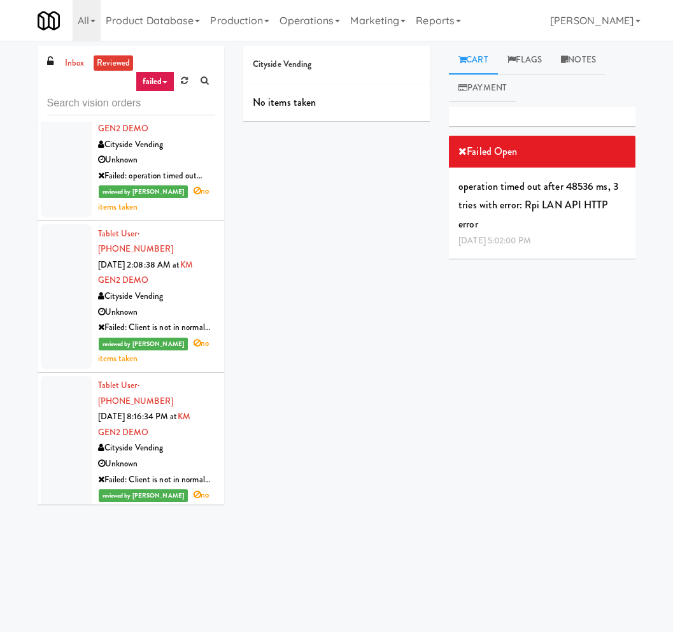
scroll to position [15126, 0]
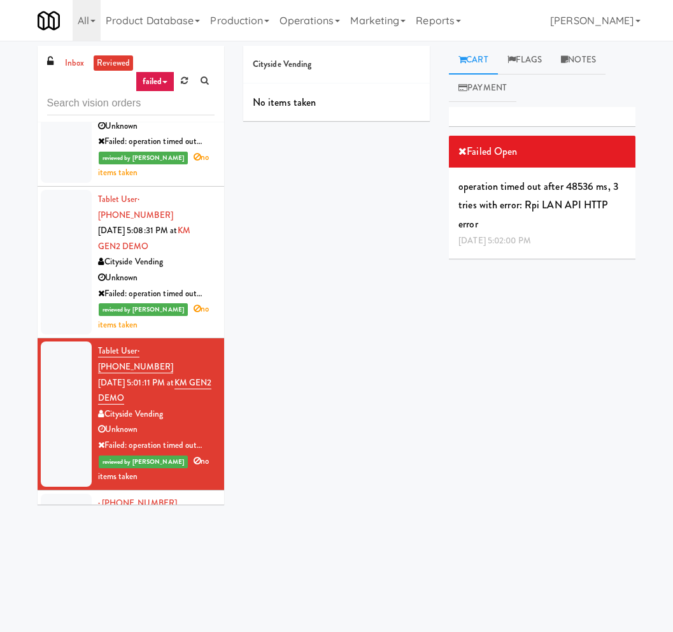
scroll to position [16656, 0]
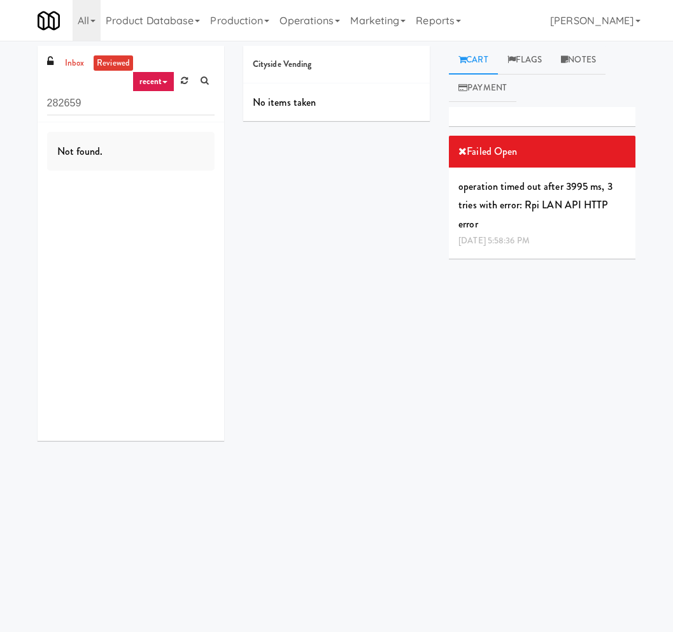
click at [169, 80] on link "recent" at bounding box center [153, 81] width 42 height 20
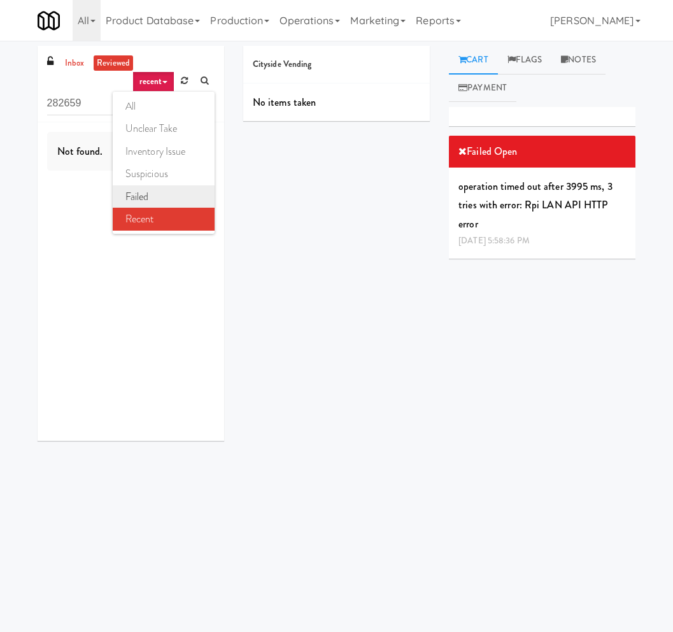
click at [166, 192] on link "failed" at bounding box center [164, 196] width 102 height 23
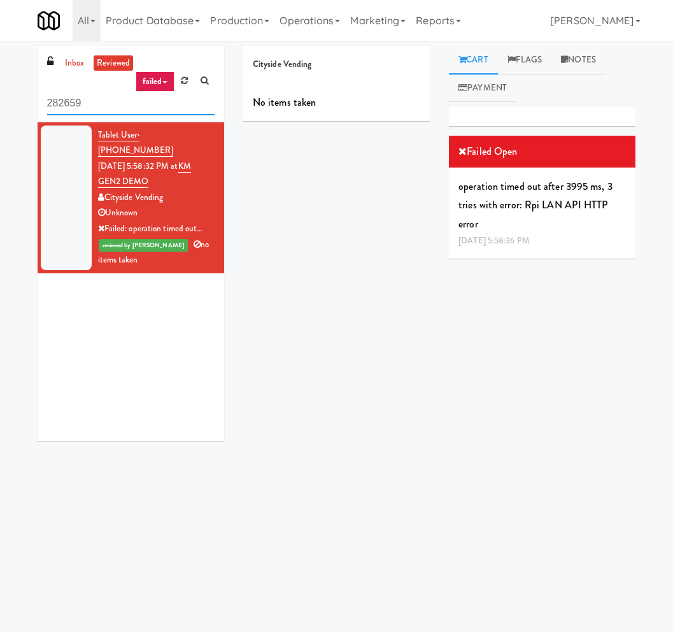
drag, startPoint x: 160, startPoint y: 107, endPoint x: 1, endPoint y: 96, distance: 159.6
click at [1, 96] on div "inbox reviewed failed all unclear take inventory issue suspicious failed recent…" at bounding box center [336, 315] width 673 height 539
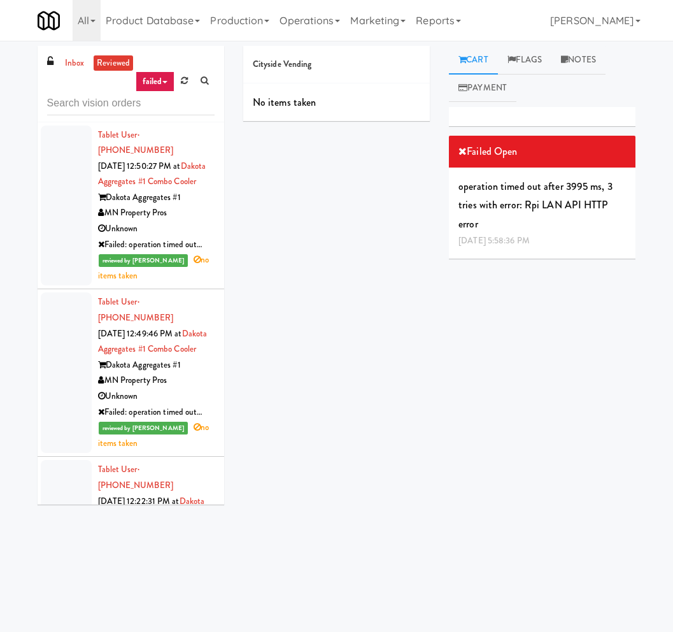
click at [188, 206] on div "MN Property Pros" at bounding box center [156, 213] width 117 height 16
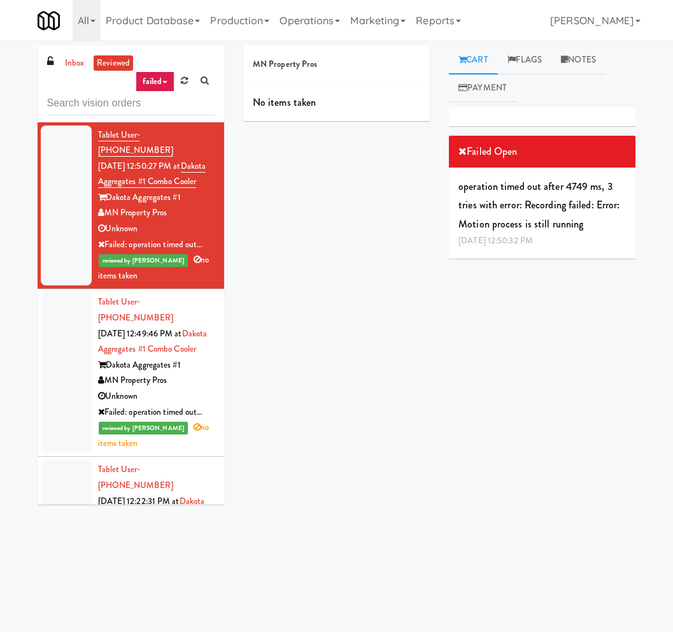
click at [181, 261] on span "no items taken" at bounding box center [153, 267] width 111 height 28
drag, startPoint x: 190, startPoint y: 258, endPoint x: 257, endPoint y: 3, distance: 263.9
click at [0, 41] on body "Okay Okay Select date: previous 2025-Aug next Su Mo Tu We Th Fr Sa 27 28 29 30 …" at bounding box center [336, 357] width 673 height 632
